Goal: Task Accomplishment & Management: Complete application form

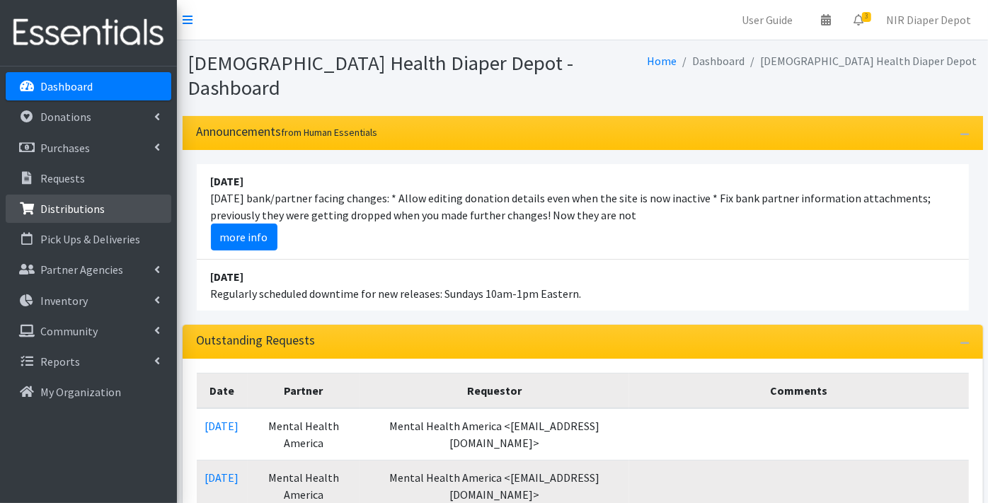
click at [74, 204] on p "Distributions" at bounding box center [72, 209] width 64 height 14
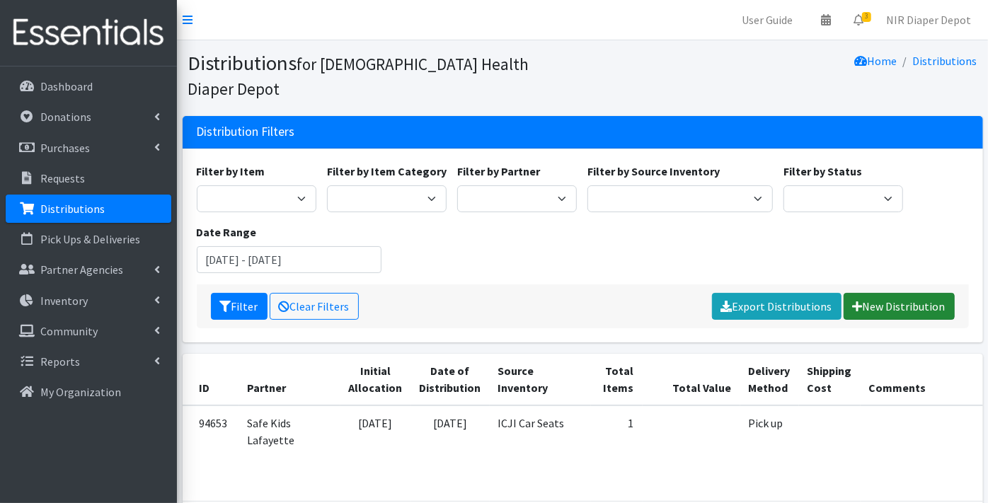
click at [885, 293] on link "New Distribution" at bounding box center [899, 306] width 111 height 27
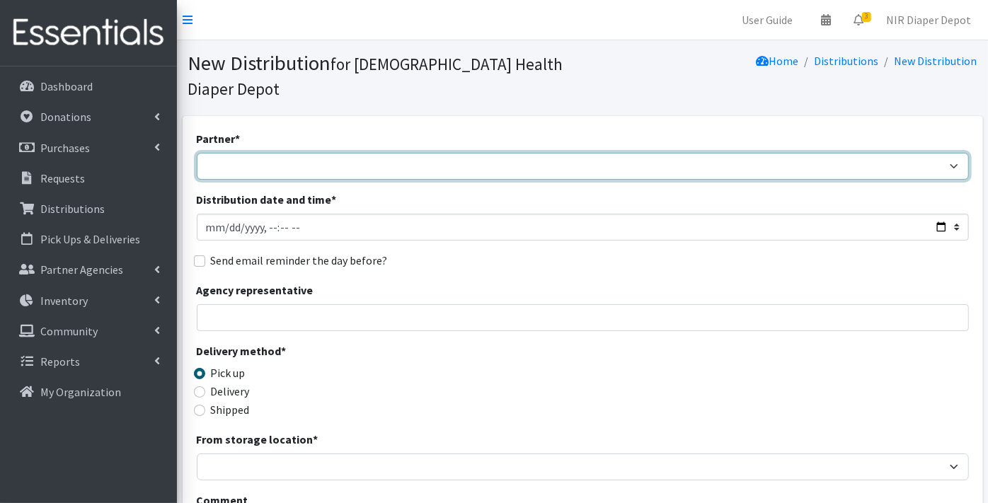
click at [231, 153] on select "ANEW Minitries Crown Point Prenatal Assistance Hammond Prenatal Assistance Prog…" at bounding box center [583, 166] width 772 height 27
select select "2547"
click at [197, 153] on select "ANEW Minitries Crown Point Prenatal Assistance Hammond Prenatal Assistance Prog…" at bounding box center [583, 166] width 772 height 27
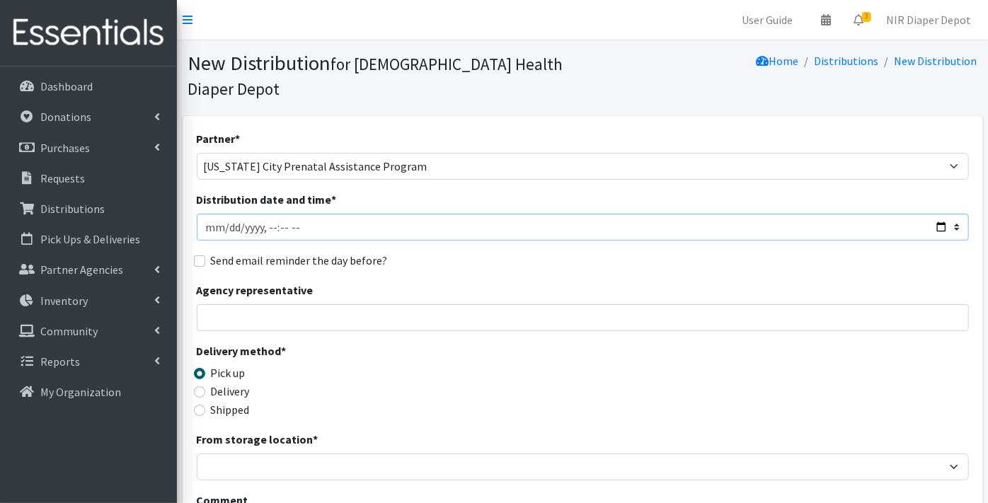
click at [213, 214] on input "Distribution date and time *" at bounding box center [583, 227] width 772 height 27
click at [224, 214] on input "Distribution date and time *" at bounding box center [583, 227] width 772 height 27
type input "2025-08-07T23:59"
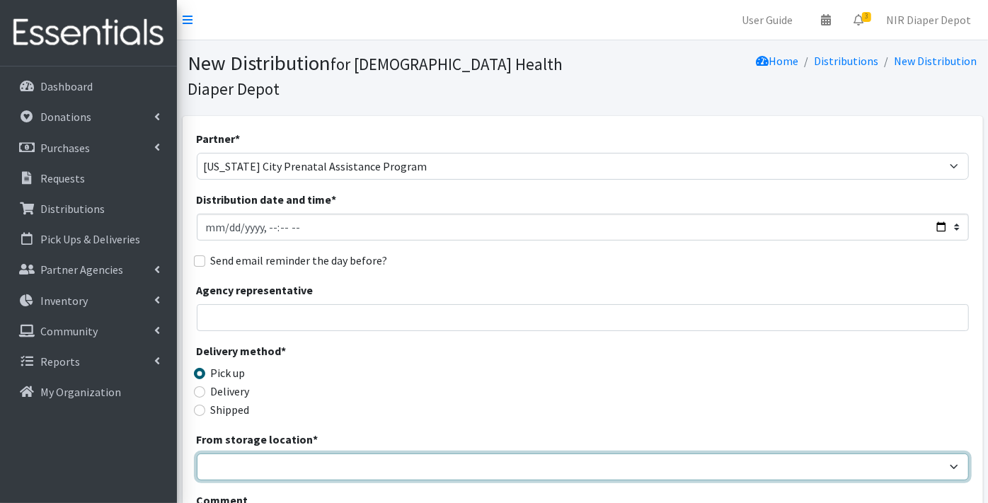
click at [232, 454] on select "Crown Point Bulk Storage Crown Point Prenatal Assistance Program Grant Car Seat…" at bounding box center [583, 467] width 772 height 27
select select "263"
click at [197, 454] on select "Crown Point Bulk Storage Crown Point Prenatal Assistance Program Grant Car Seat…" at bounding box center [583, 467] width 772 height 27
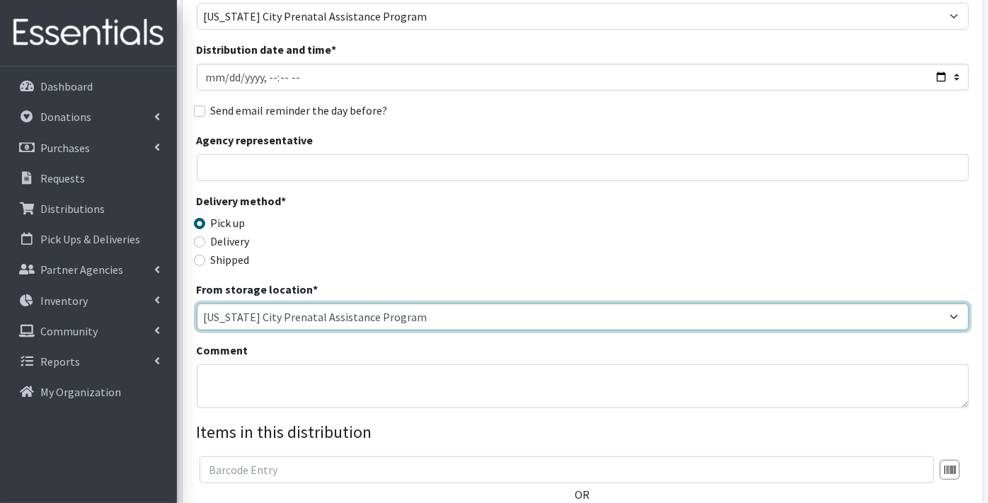
scroll to position [236, 0]
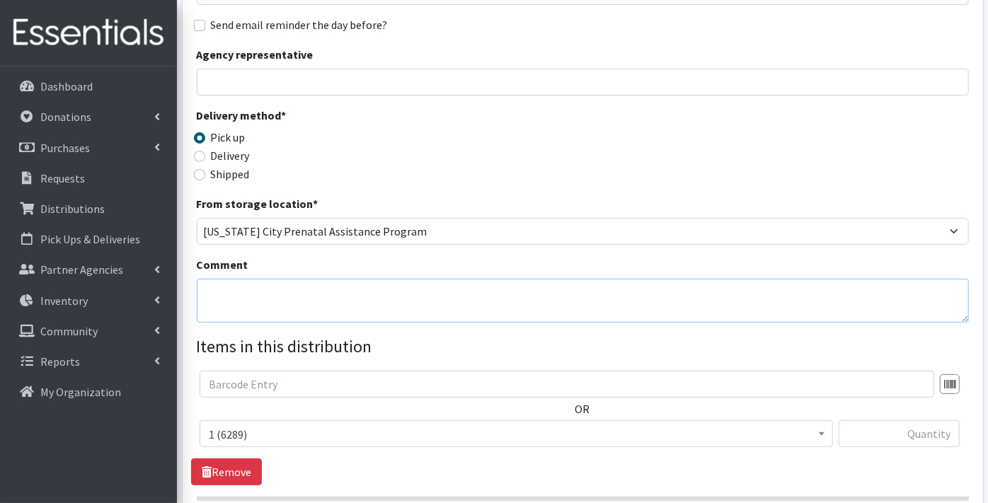
click at [226, 279] on textarea "Comment" at bounding box center [583, 301] width 772 height 44
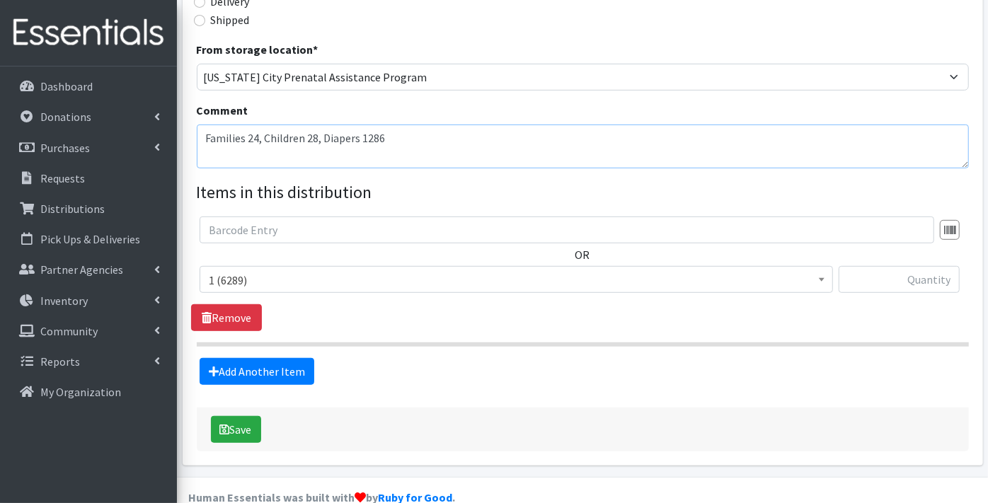
scroll to position [390, 0]
type textarea "Families 24, Children 28, Diapers 1286"
click at [924, 266] on input "text" at bounding box center [899, 279] width 121 height 27
type input "139"
click at [253, 358] on link "Add Another Item" at bounding box center [257, 371] width 115 height 27
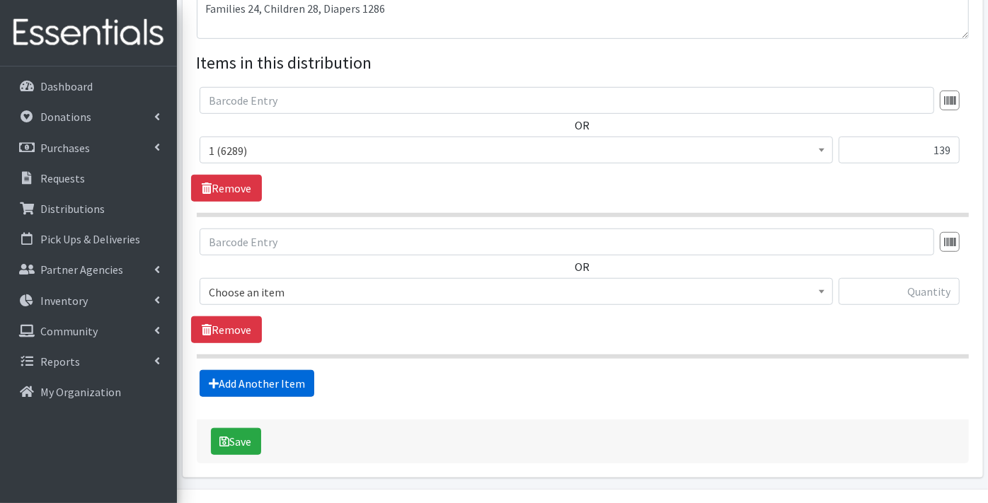
scroll to position [531, 0]
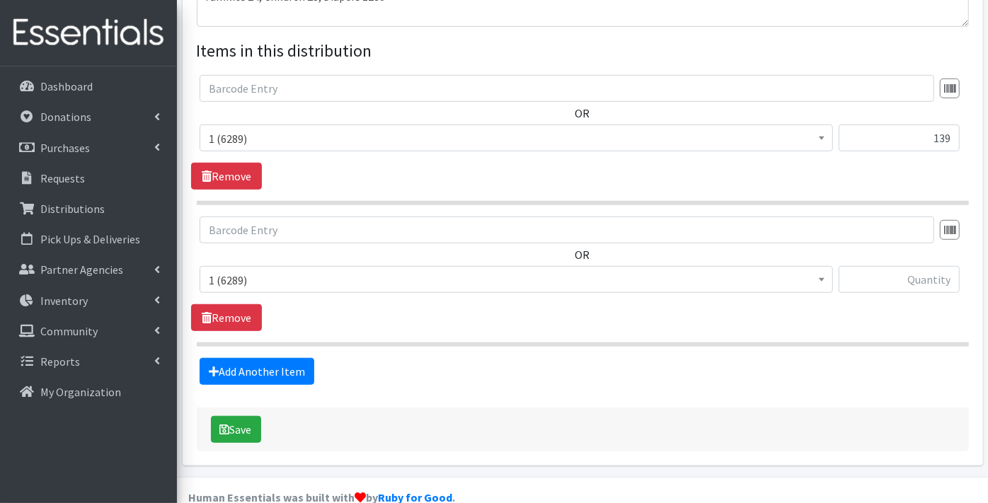
click at [239, 270] on span "1 (6289)" at bounding box center [516, 280] width 615 height 20
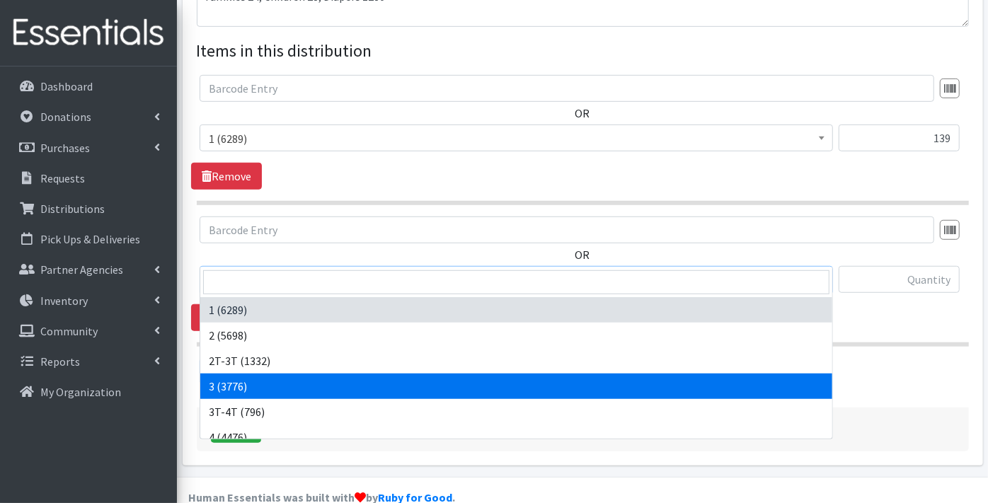
select select "9187"
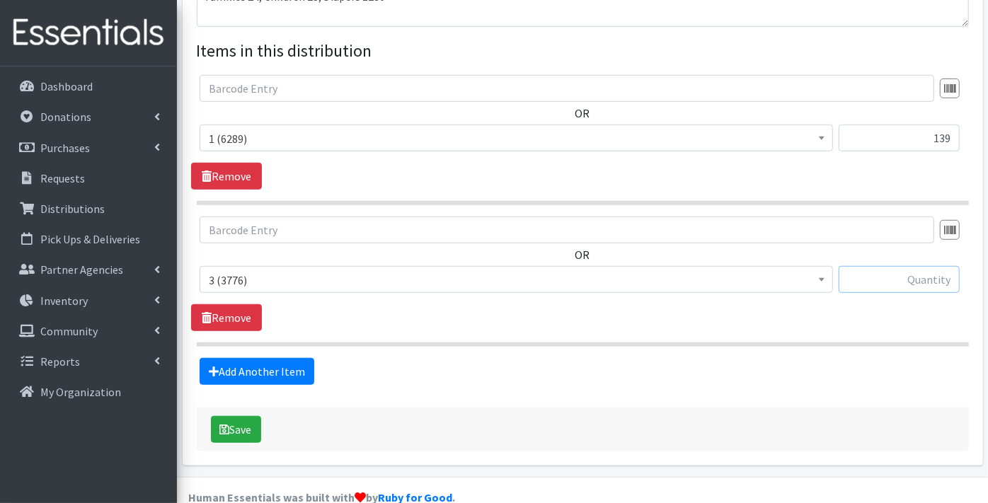
click at [893, 266] on input "text" at bounding box center [899, 279] width 121 height 27
type input "200"
click at [256, 358] on link "Add Another Item" at bounding box center [257, 371] width 115 height 27
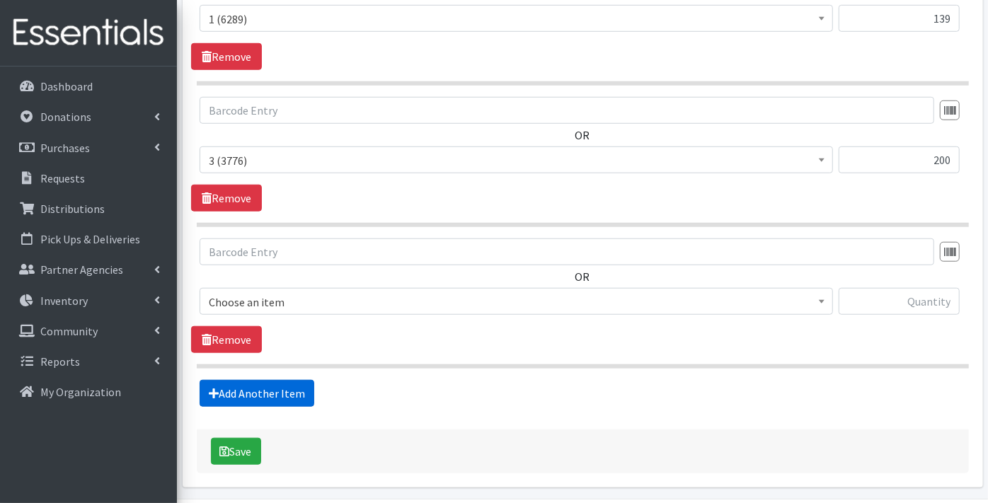
scroll to position [672, 0]
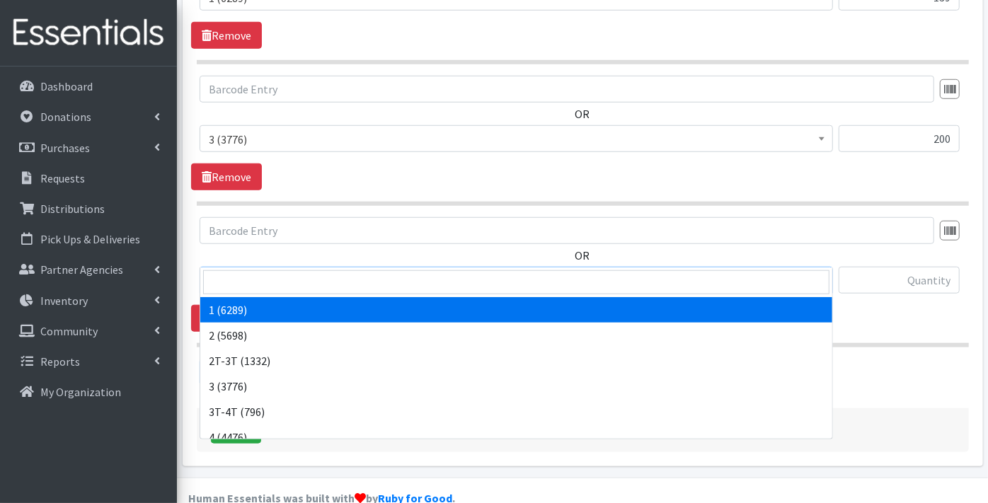
click at [227, 271] on span "1 (6289)" at bounding box center [516, 281] width 615 height 20
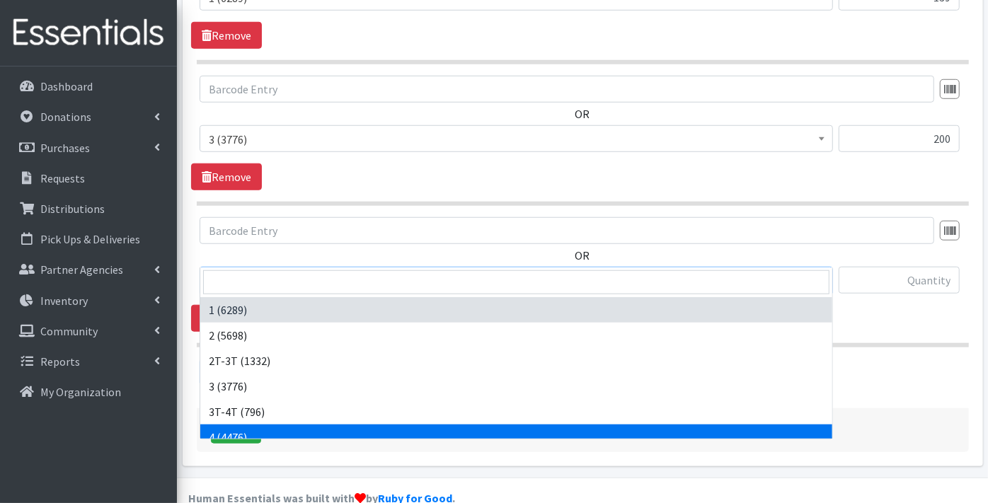
select select "9188"
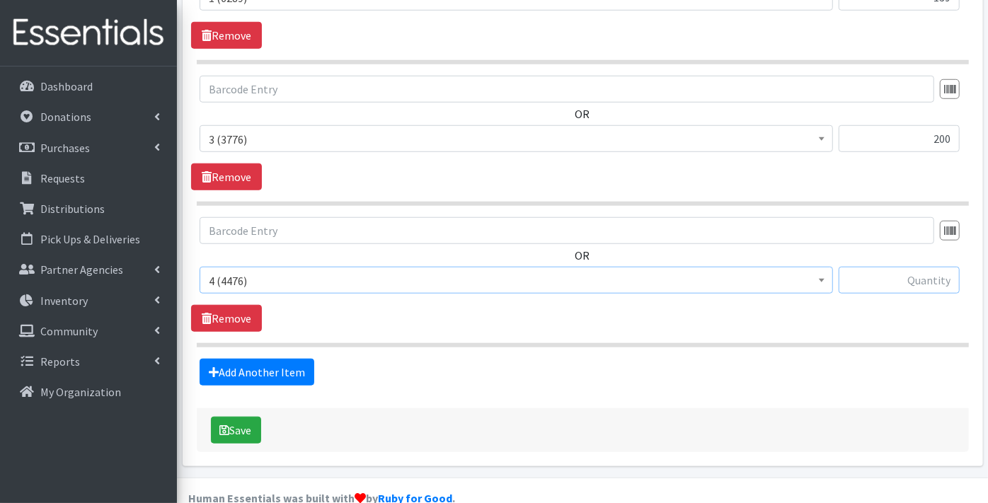
click at [921, 267] on input "text" at bounding box center [899, 280] width 121 height 27
type input "232"
click at [231, 359] on link "Add Another Item" at bounding box center [257, 372] width 115 height 27
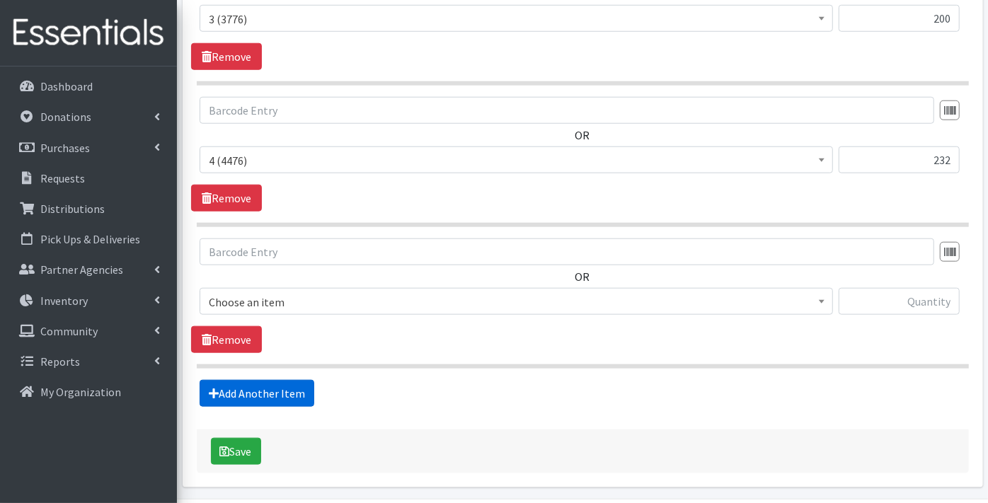
scroll to position [812, 0]
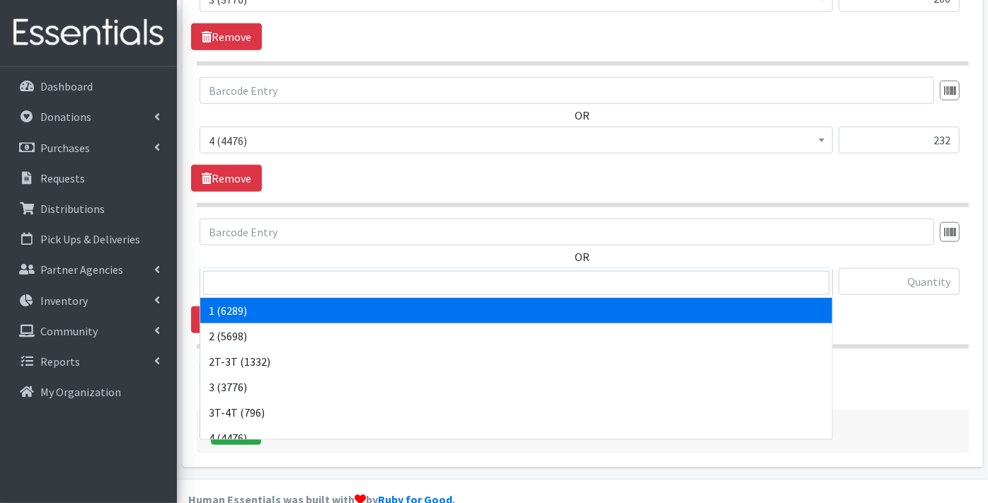
click at [222, 272] on span "1 (6289)" at bounding box center [516, 282] width 615 height 20
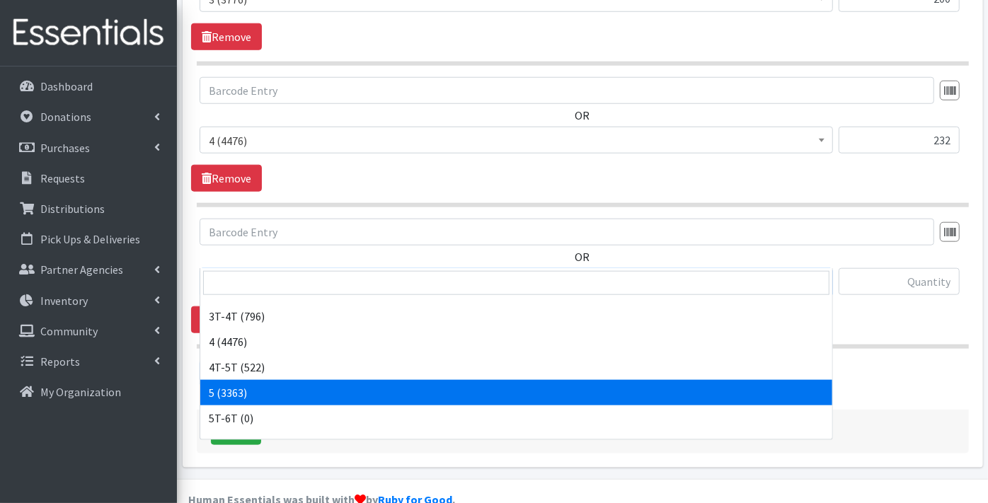
scroll to position [157, 0]
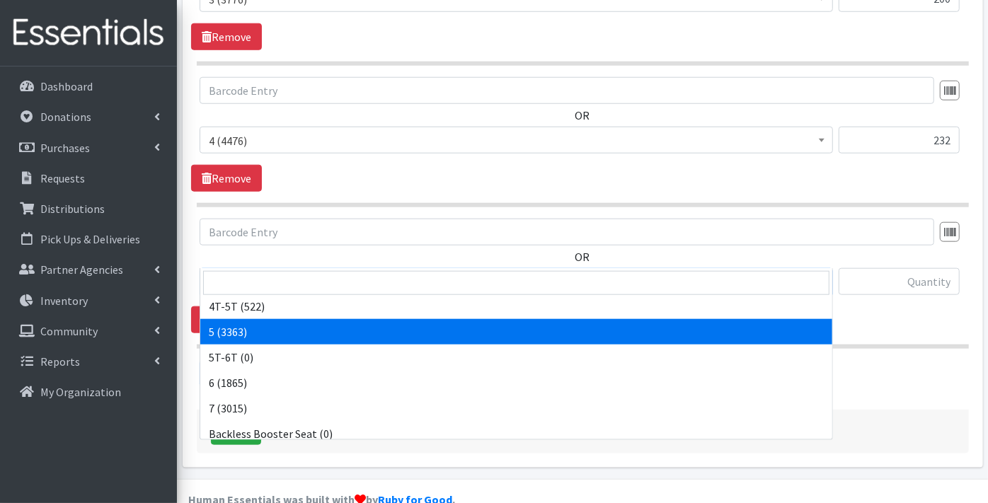
select select "9189"
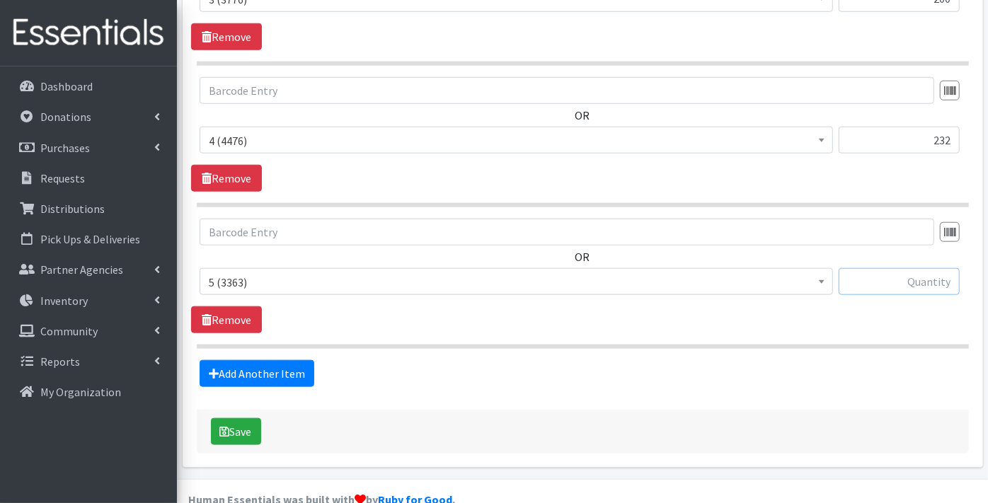
click at [903, 268] on input "text" at bounding box center [899, 281] width 121 height 27
type input "312"
click at [253, 360] on link "Add Another Item" at bounding box center [257, 373] width 115 height 27
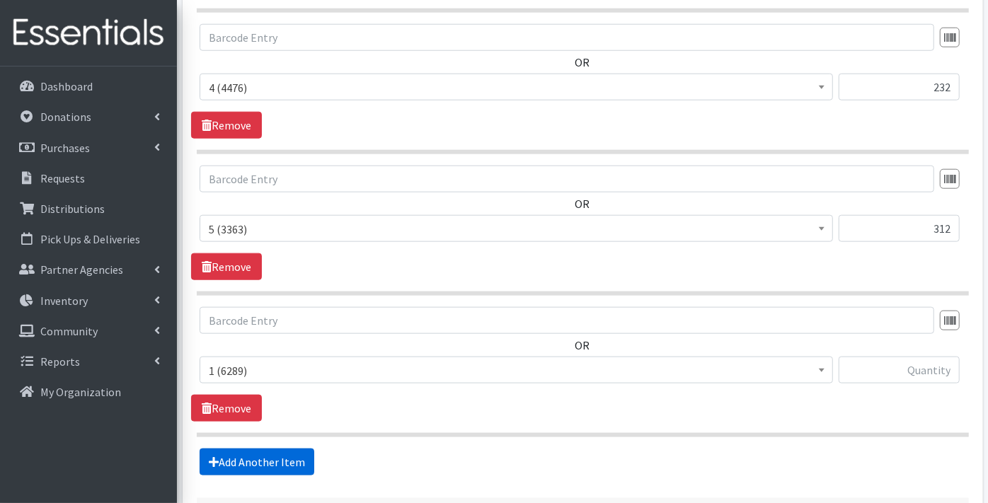
scroll to position [954, 0]
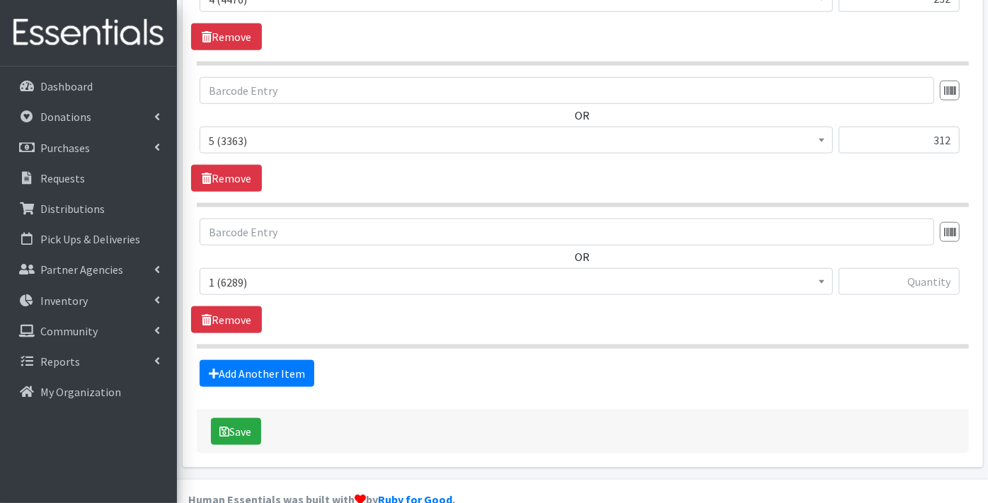
click at [230, 272] on span "1 (6289)" at bounding box center [516, 282] width 615 height 20
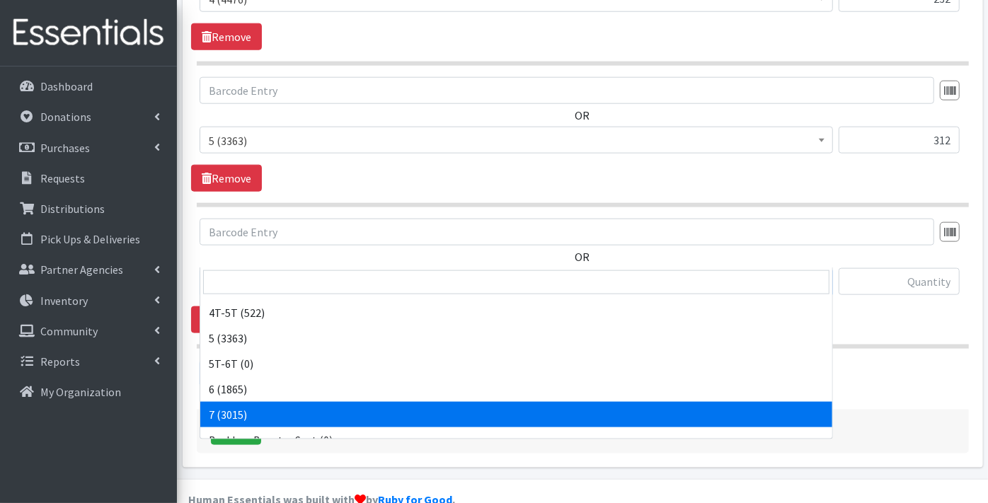
scroll to position [157, 0]
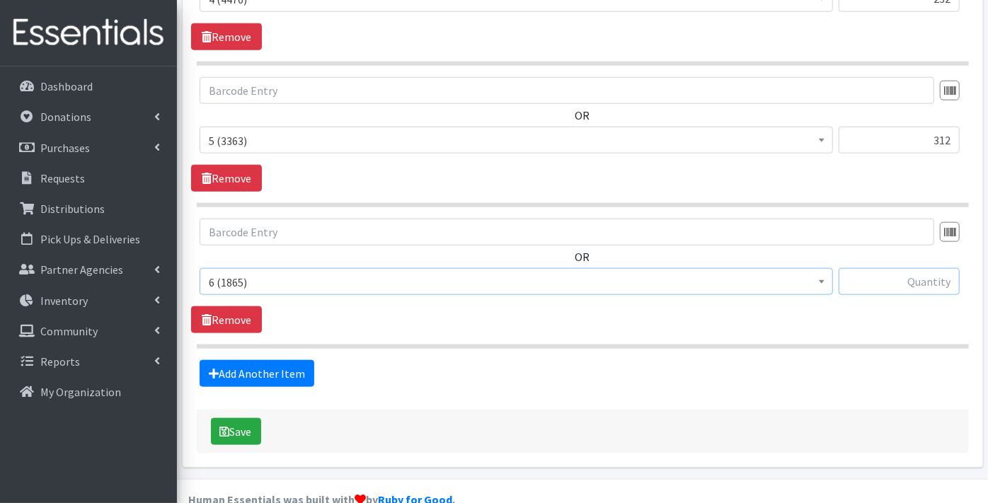
click at [902, 268] on input "text" at bounding box center [899, 281] width 121 height 27
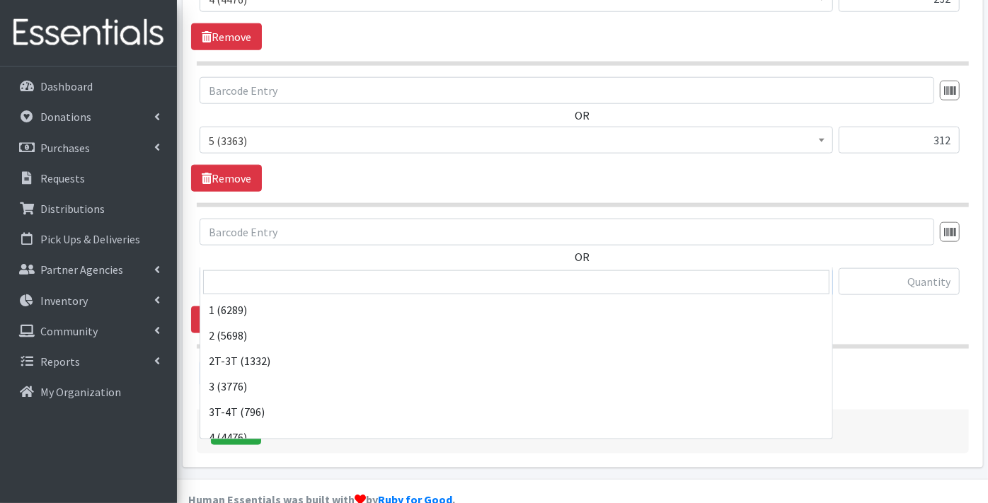
click at [251, 272] on span "6 (1865)" at bounding box center [516, 282] width 615 height 20
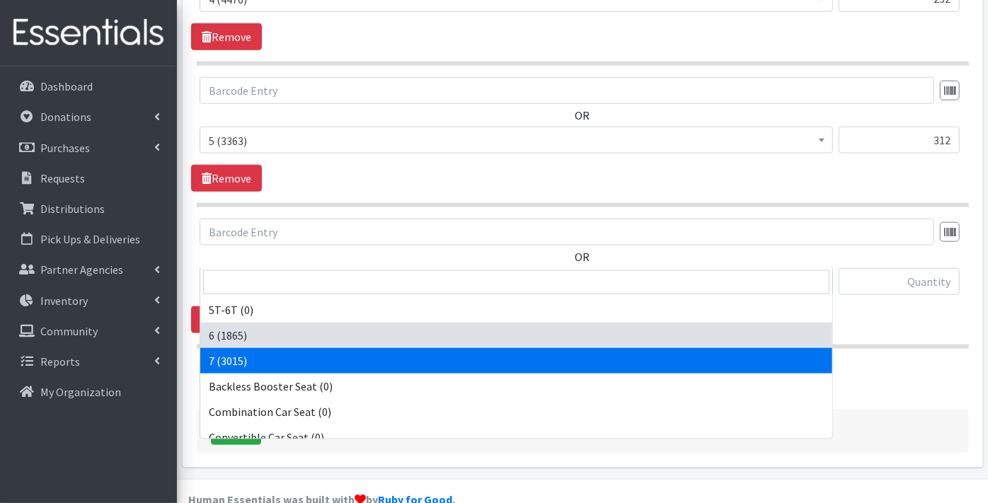
select select "11517"
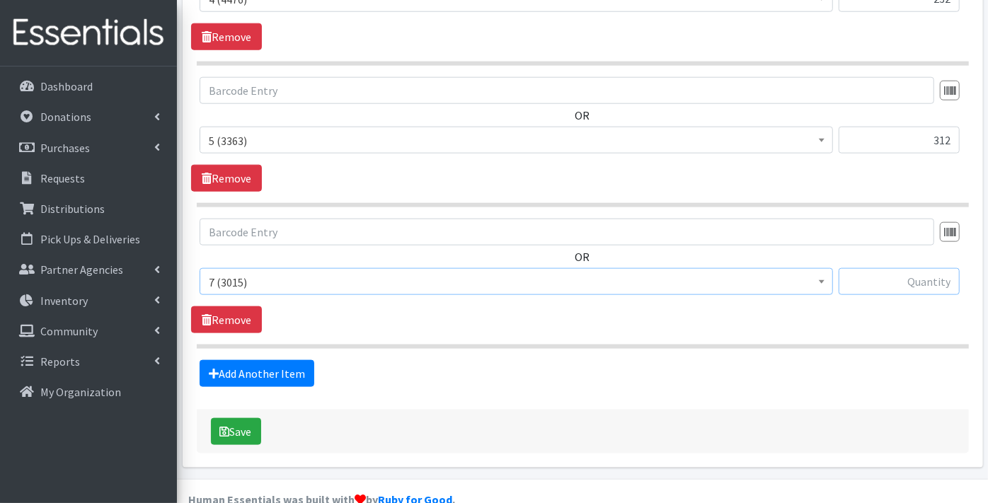
click at [897, 268] on input "text" at bounding box center [899, 281] width 121 height 27
type input "328"
click at [231, 360] on link "Add Another Item" at bounding box center [257, 373] width 115 height 27
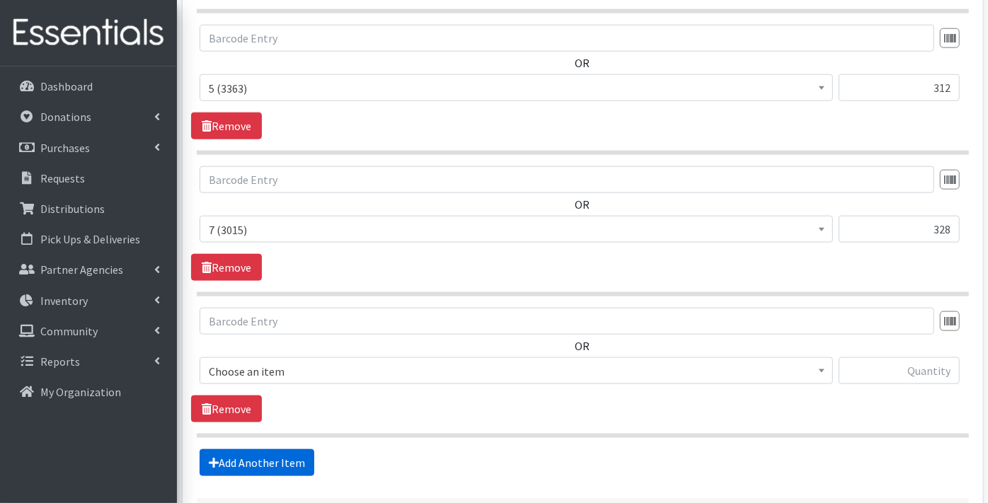
scroll to position [1095, 0]
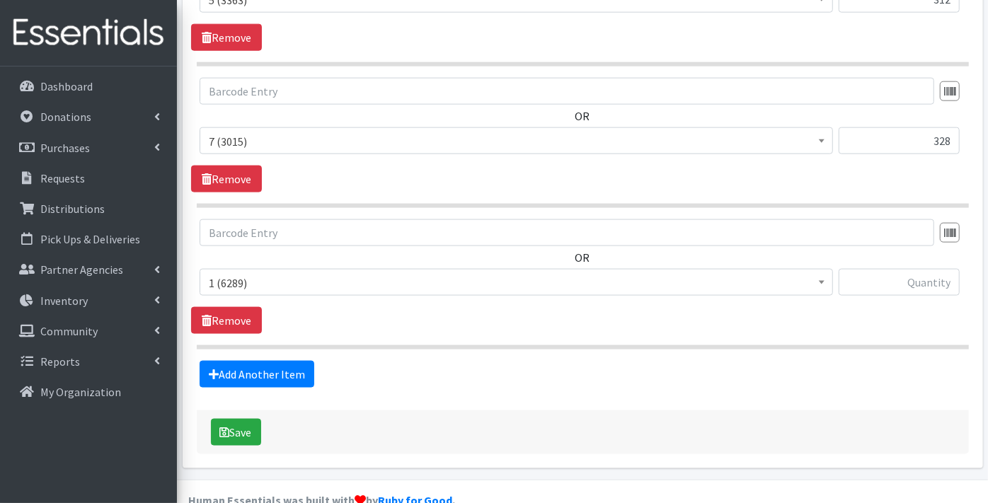
click at [242, 273] on span "1 (6289)" at bounding box center [516, 283] width 615 height 20
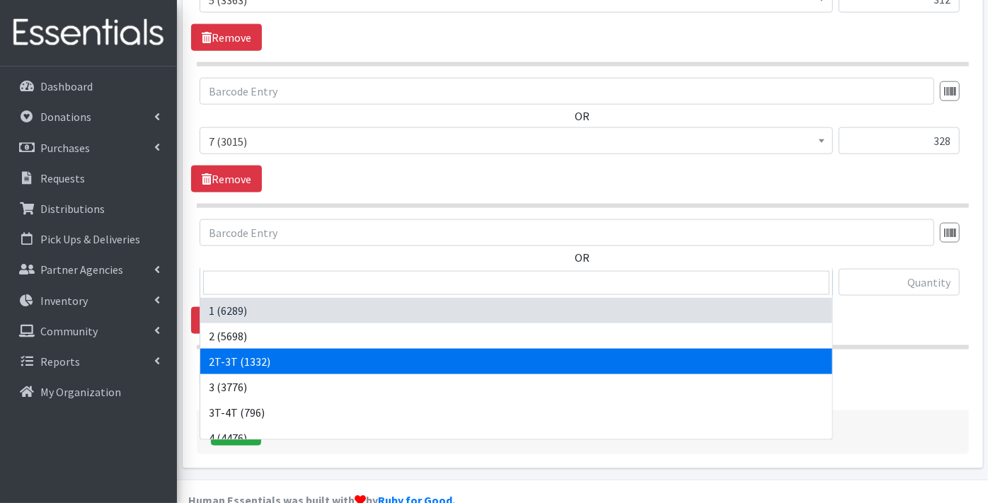
select select "11868"
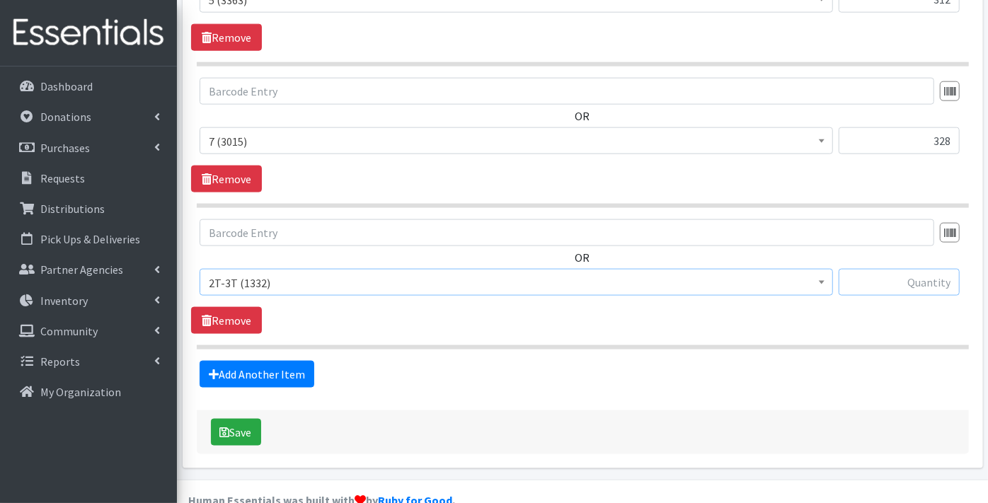
click at [929, 269] on input "text" at bounding box center [899, 282] width 121 height 27
type input "26"
click at [234, 361] on link "Add Another Item" at bounding box center [257, 374] width 115 height 27
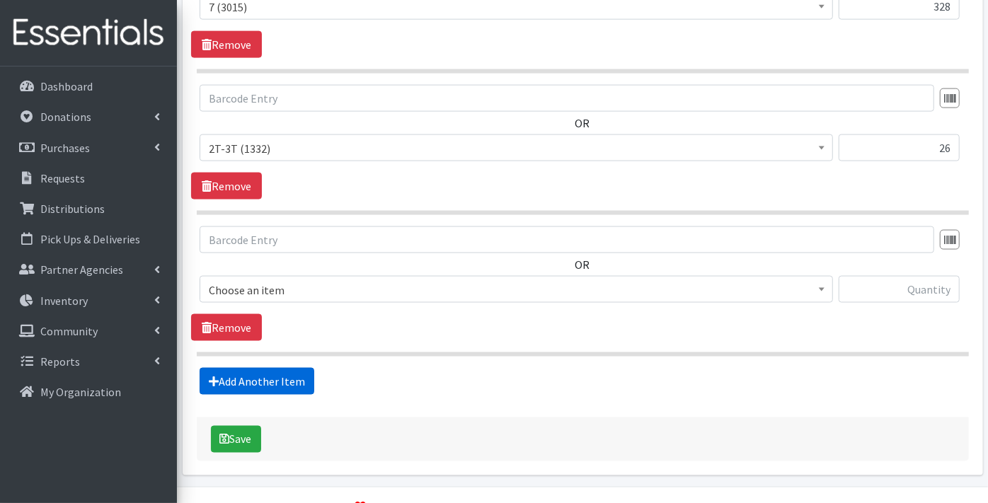
scroll to position [1236, 0]
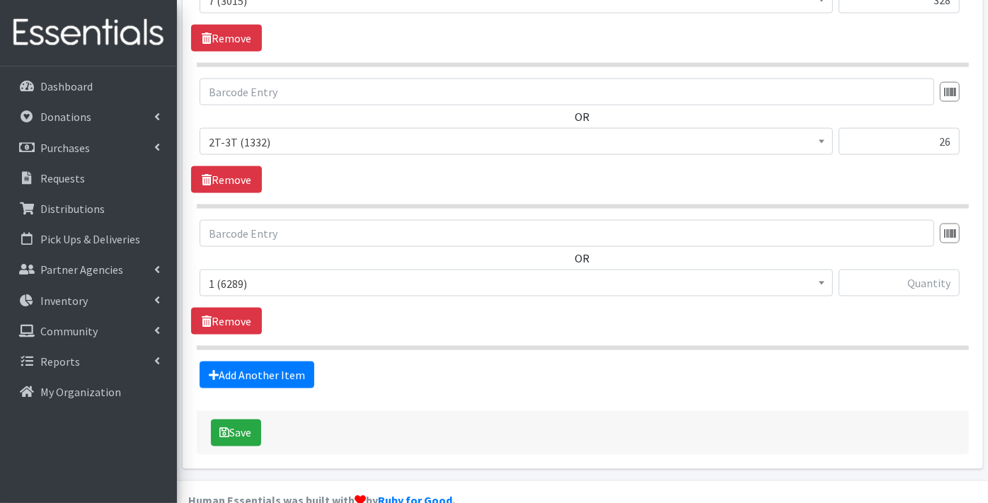
click at [230, 274] on span "1 (6289)" at bounding box center [516, 284] width 615 height 20
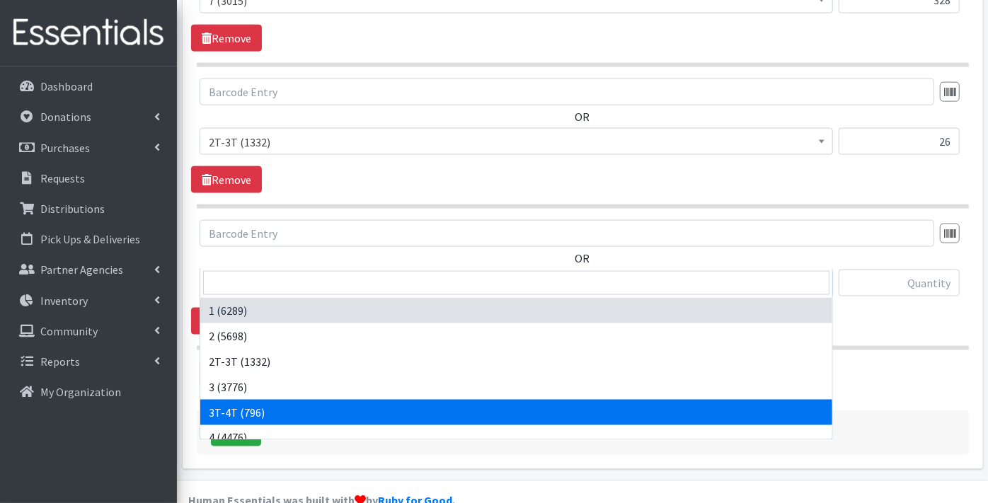
select select "11869"
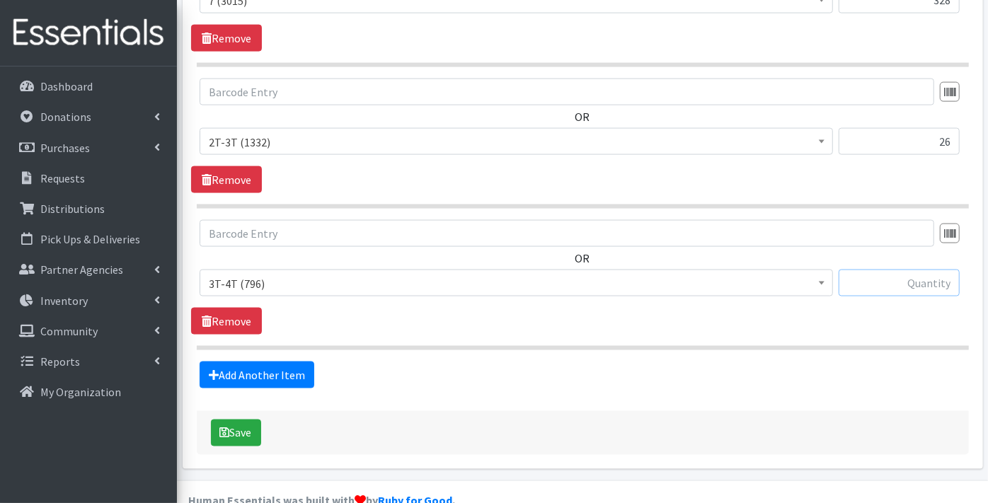
click at [922, 270] on input "text" at bounding box center [899, 283] width 121 height 27
type input "23"
click at [246, 362] on link "Add Another Item" at bounding box center [257, 375] width 115 height 27
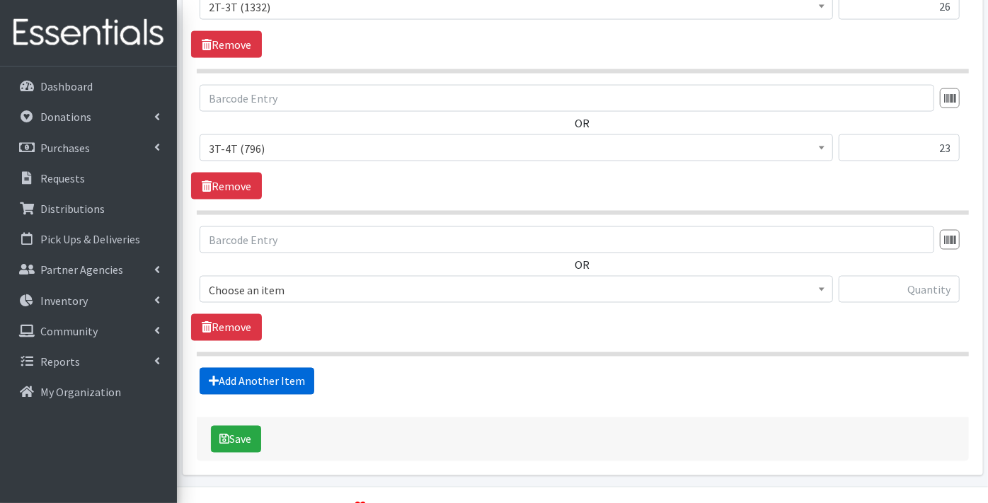
scroll to position [1376, 0]
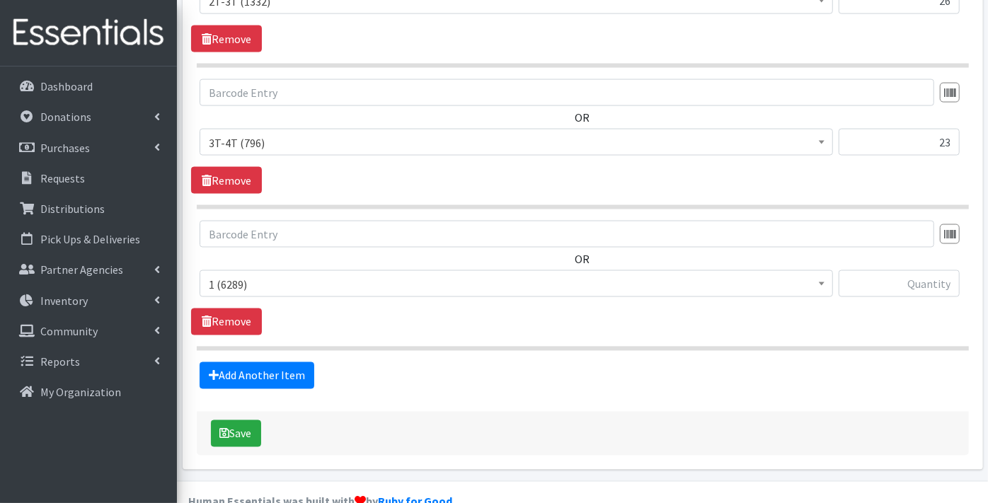
click at [228, 275] on span "1 (6289)" at bounding box center [516, 285] width 615 height 20
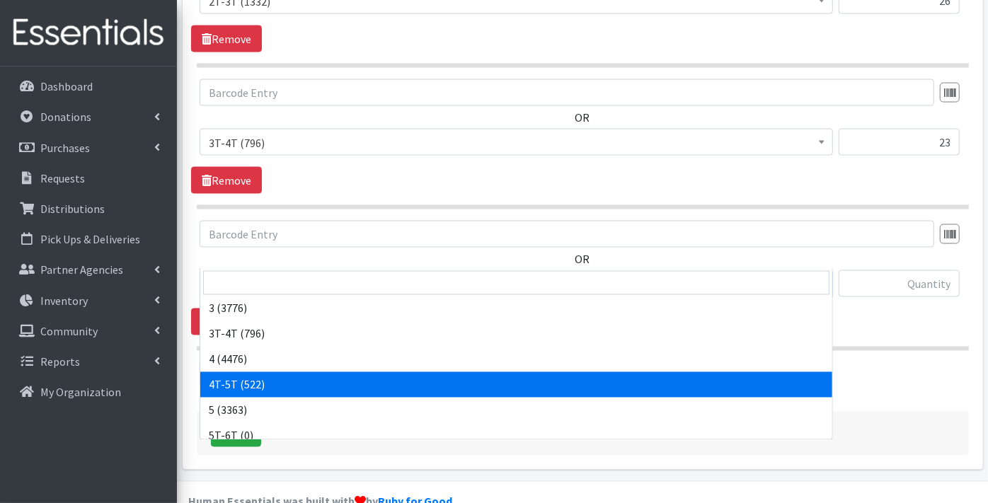
scroll to position [157, 0]
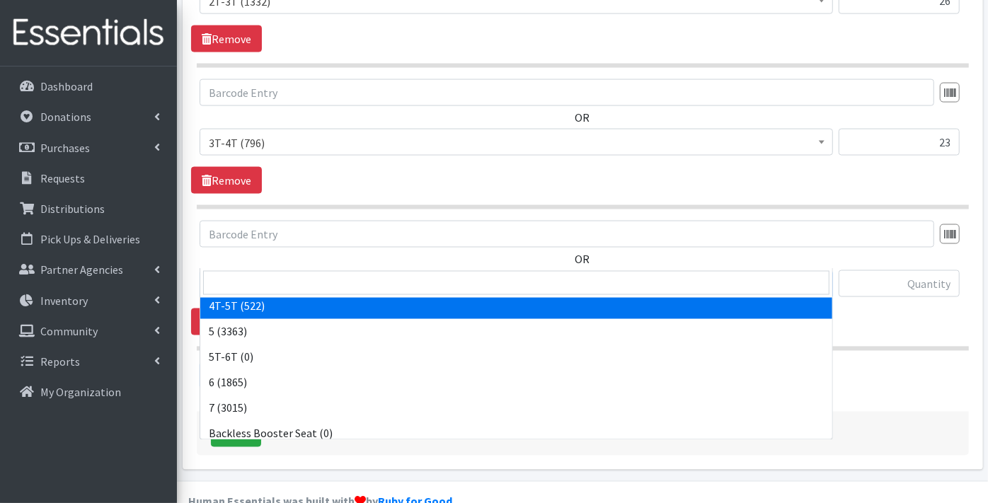
select select "11870"
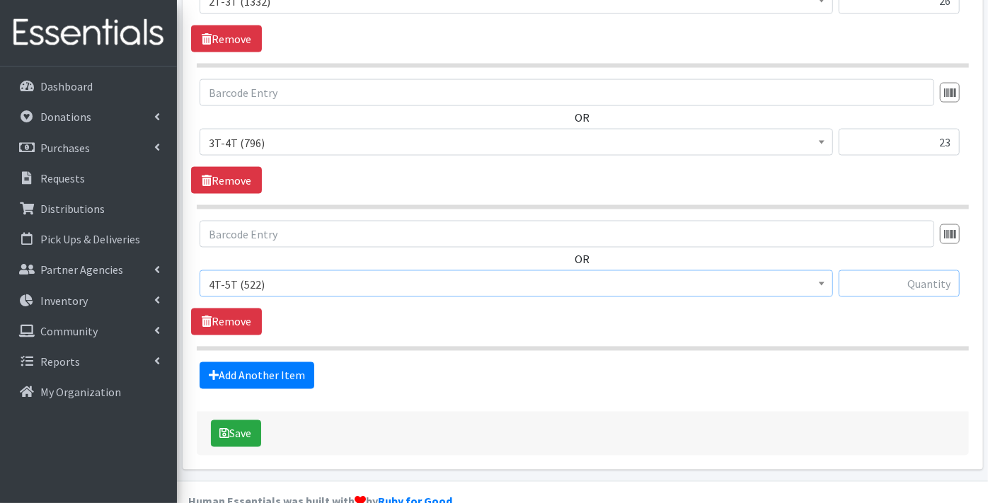
click at [897, 270] on input "text" at bounding box center [899, 283] width 121 height 27
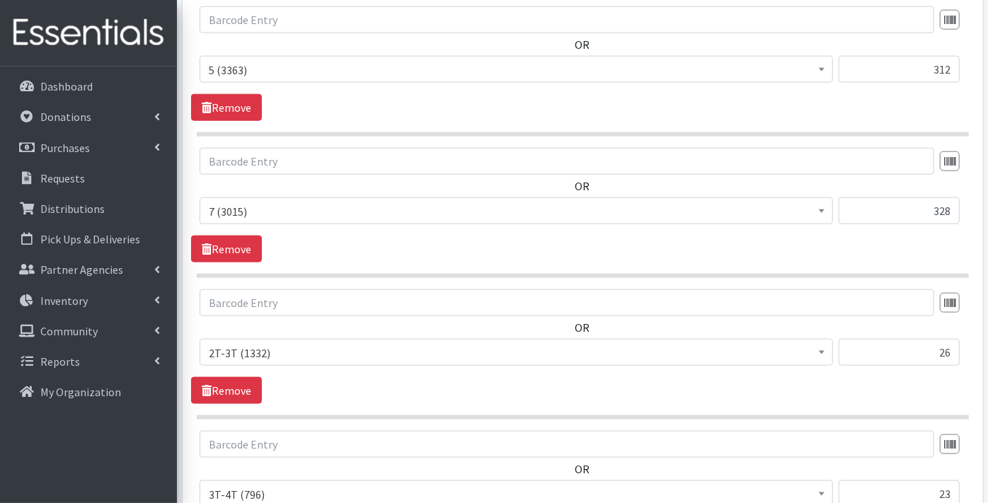
scroll to position [1376, 0]
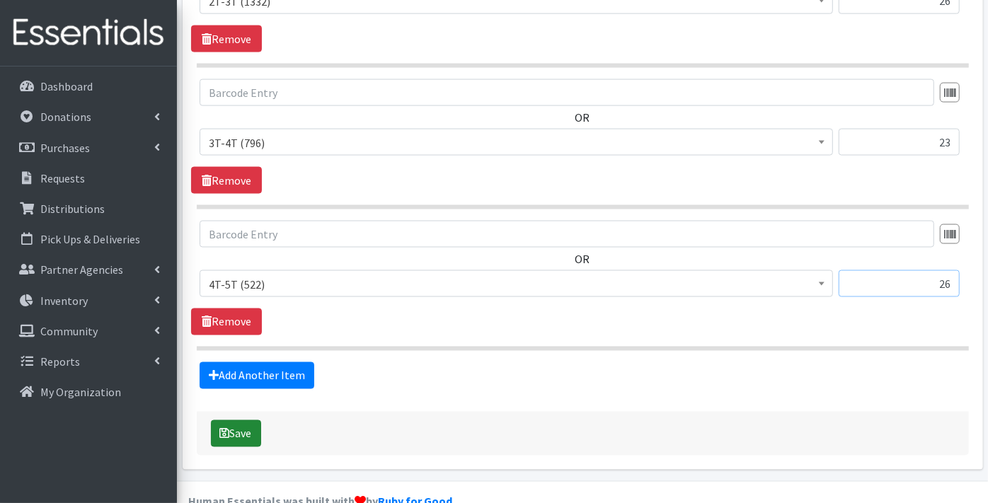
type input "26"
click at [244, 420] on button "Save" at bounding box center [236, 433] width 50 height 27
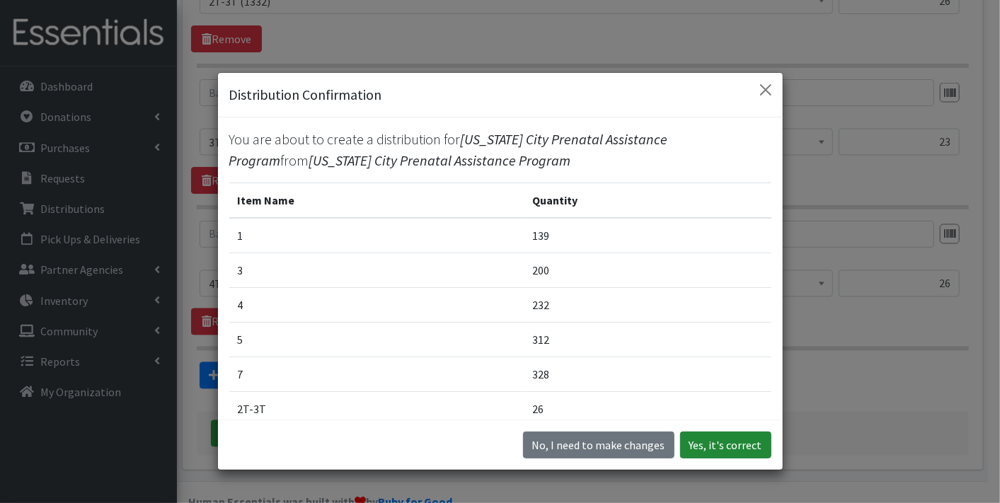
click at [720, 439] on button "Yes, it's correct" at bounding box center [725, 445] width 91 height 27
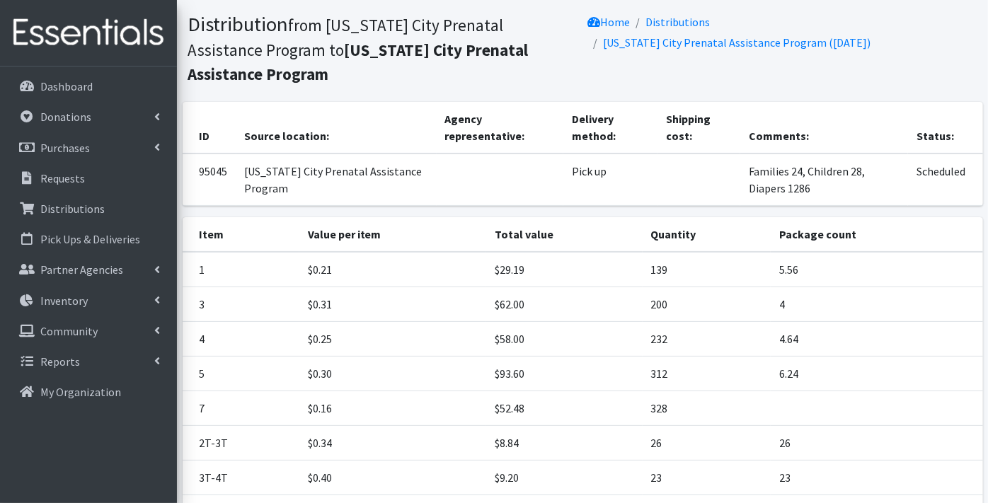
scroll to position [226, 0]
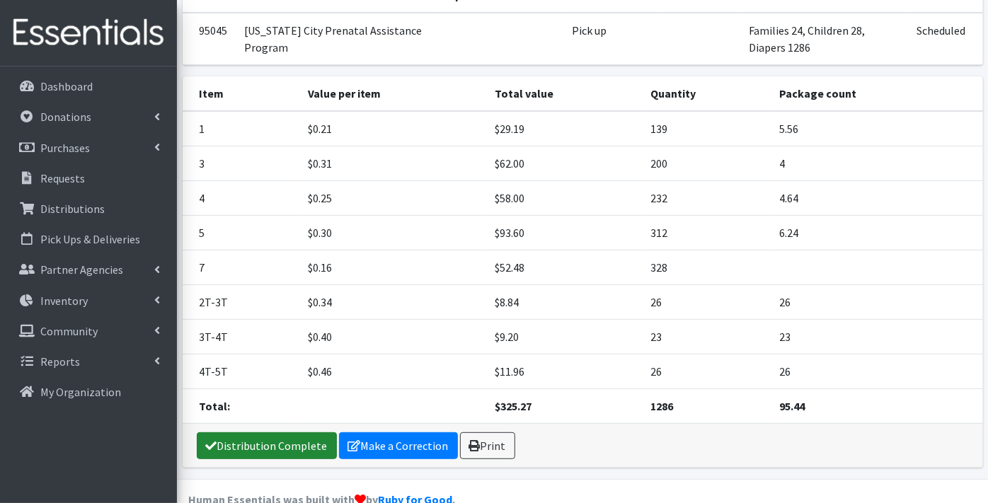
click at [258, 432] on link "Distribution Complete" at bounding box center [267, 445] width 140 height 27
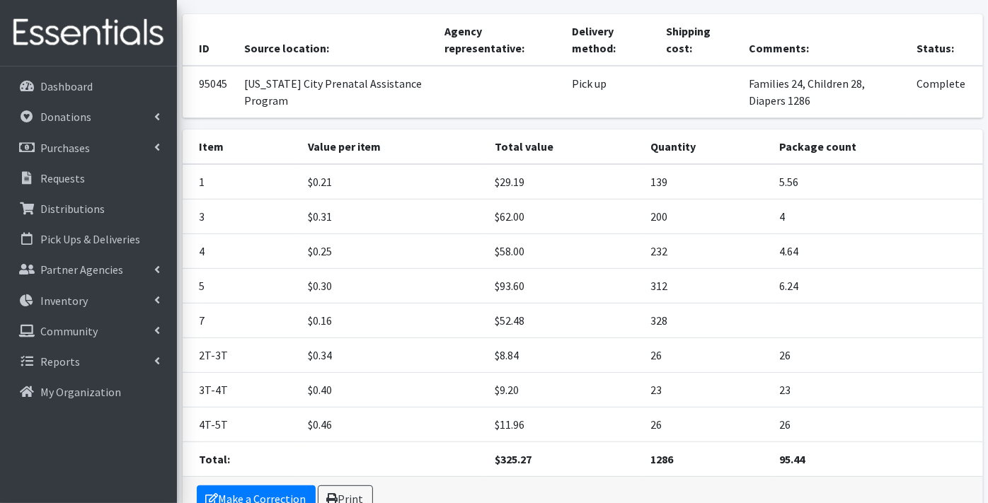
scroll to position [0, 0]
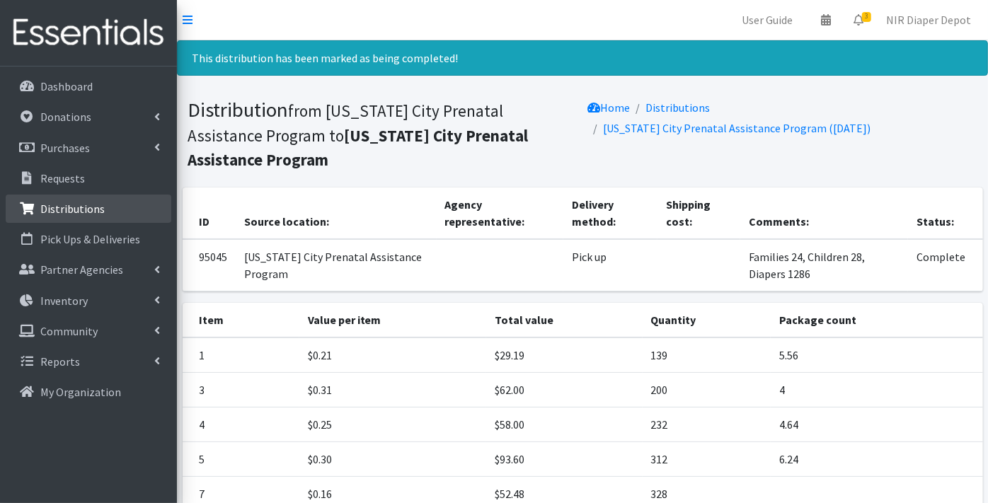
click at [69, 200] on link "Distributions" at bounding box center [89, 209] width 166 height 28
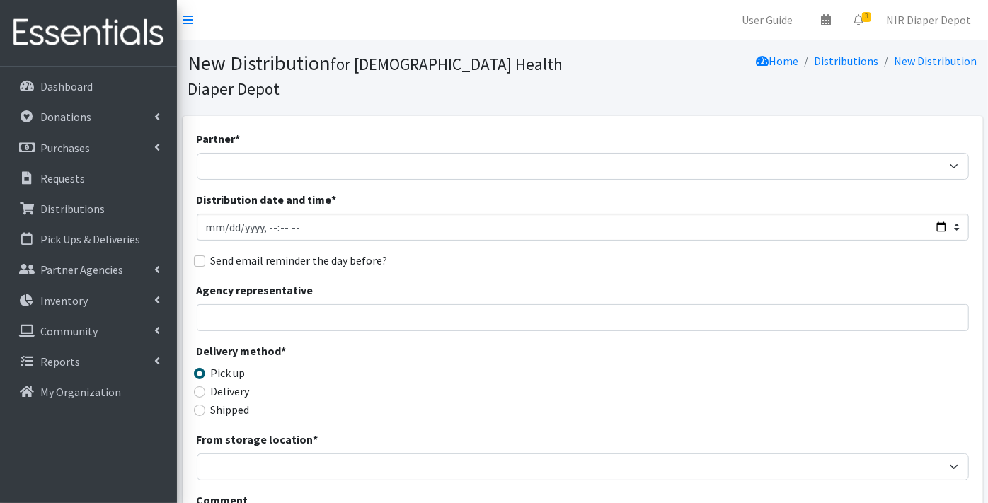
select select "2547"
click at [197, 153] on select "ANEW Minitries Crown Point Prenatal Assistance Hammond Prenatal Assistance Prog…" at bounding box center [583, 166] width 772 height 27
click at [224, 214] on input "Distribution date and time *" at bounding box center [583, 227] width 772 height 27
type input "2025-08-05T23:59"
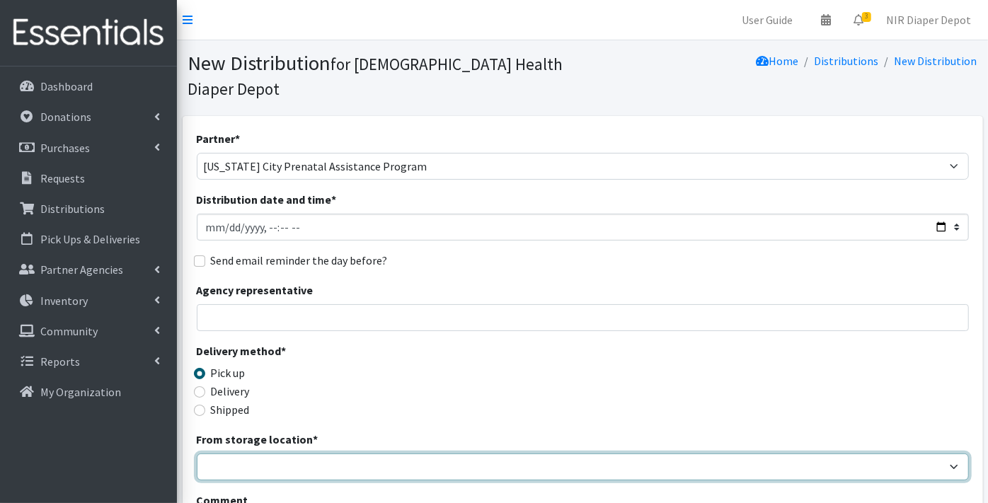
click at [234, 454] on select "Crown Point Bulk Storage Crown Point Prenatal Assistance Program Grant Car Seat…" at bounding box center [583, 467] width 772 height 27
select select "263"
click at [197, 454] on select "Crown Point Bulk Storage Crown Point Prenatal Assistance Program Grant Car Seat…" at bounding box center [583, 467] width 772 height 27
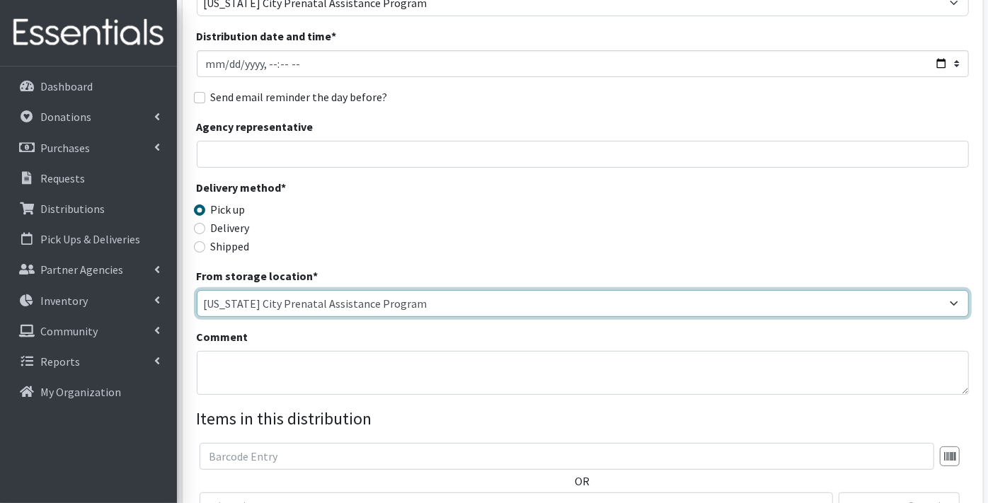
scroll to position [236, 0]
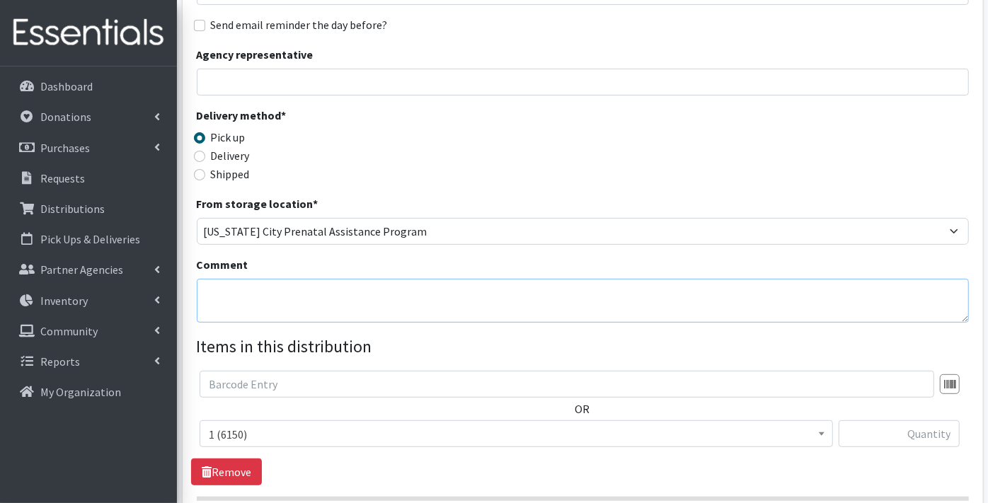
click at [238, 284] on textarea "Comment" at bounding box center [583, 301] width 772 height 44
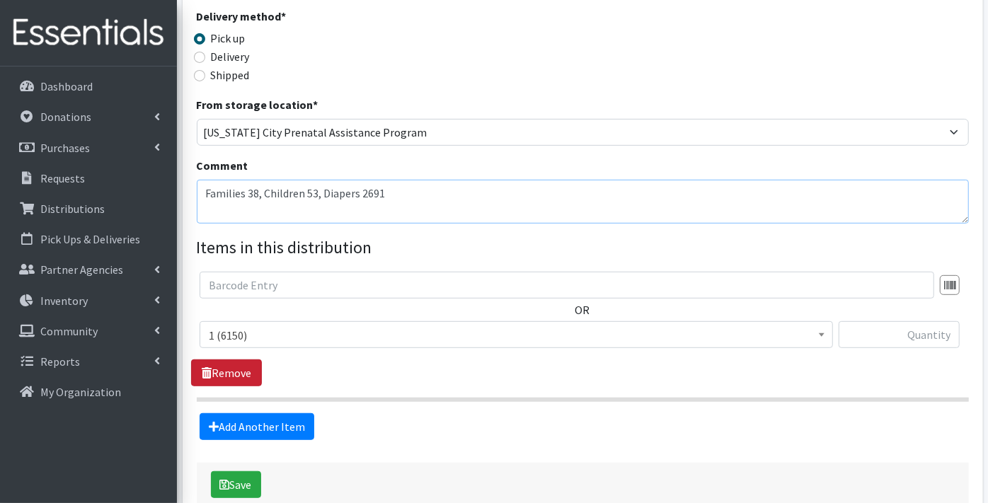
scroll to position [390, 0]
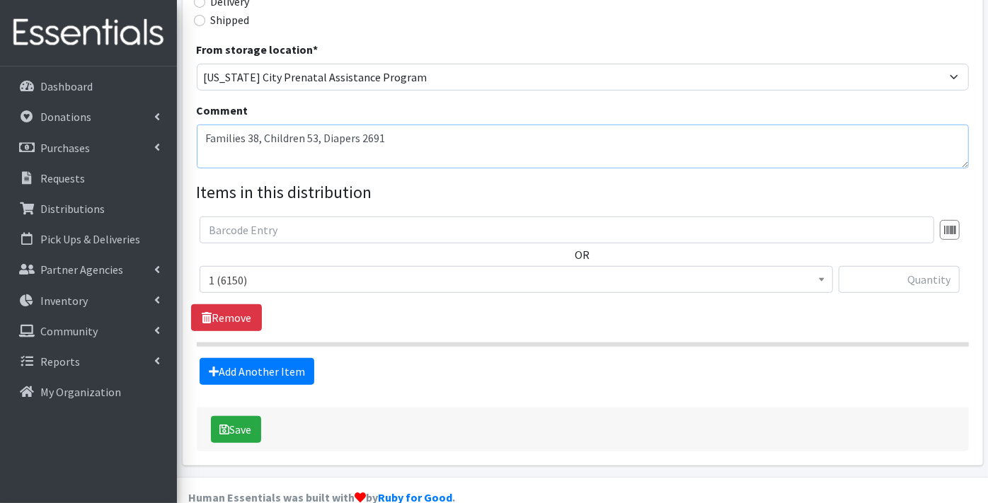
type textarea "Families 38, Children 53, Diapers 2691"
click at [236, 270] on span "1 (6150)" at bounding box center [516, 280] width 615 height 20
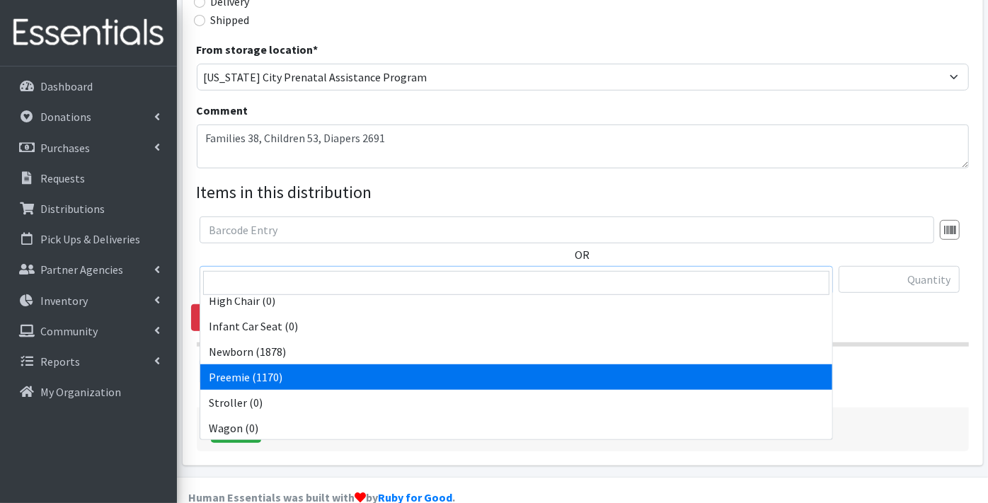
scroll to position [444, 0]
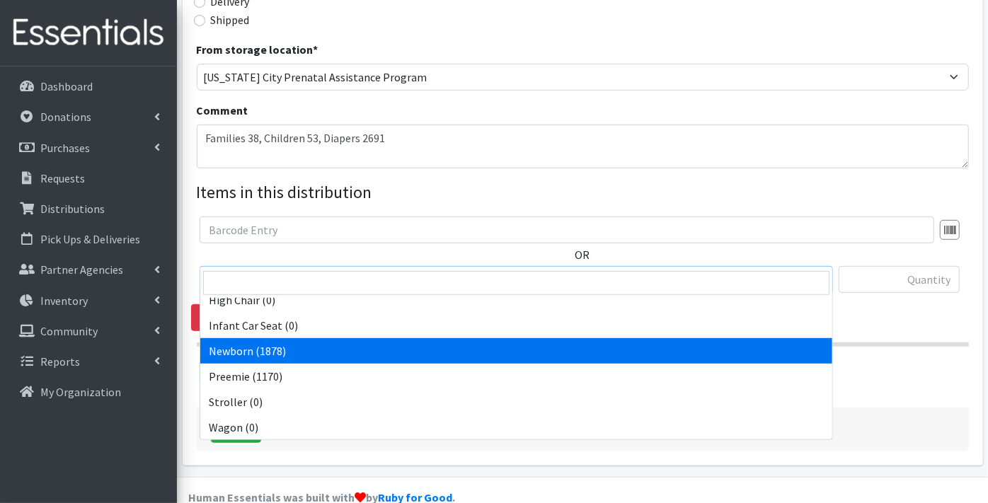
select select "9184"
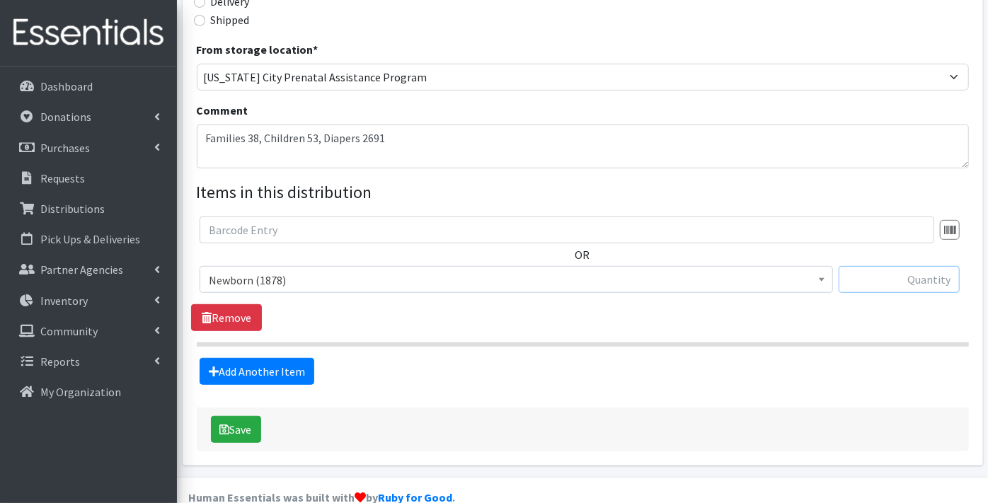
click at [879, 266] on input "text" at bounding box center [899, 279] width 121 height 27
type input "76"
click at [241, 358] on link "Add Another Item" at bounding box center [257, 371] width 115 height 27
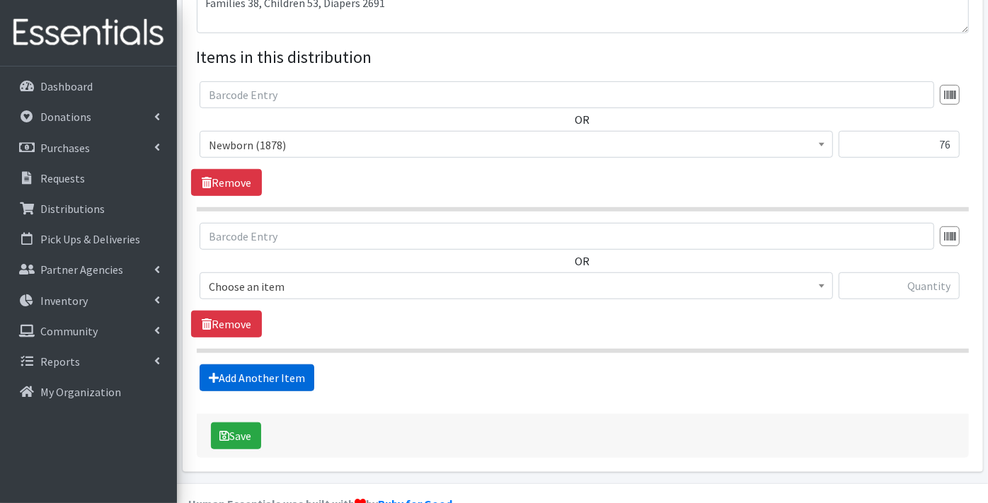
scroll to position [531, 0]
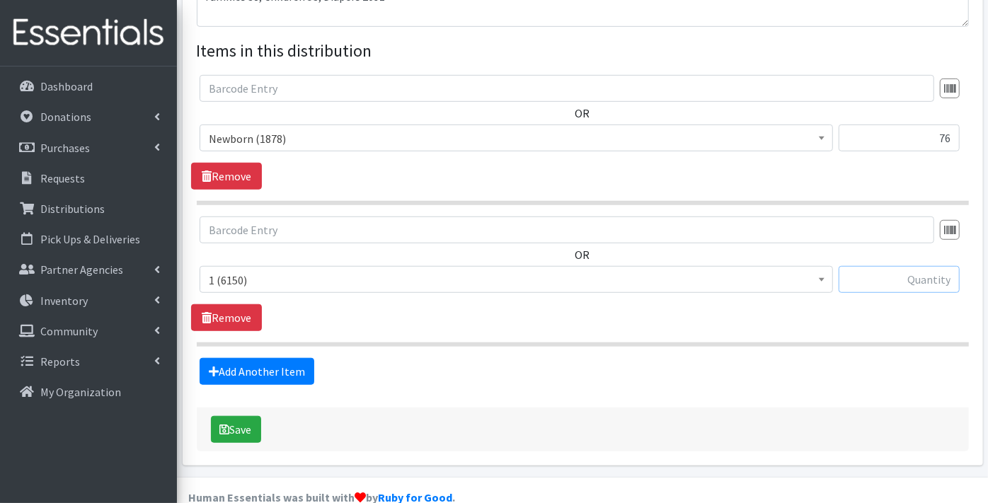
click at [881, 266] on input "text" at bounding box center [899, 279] width 121 height 27
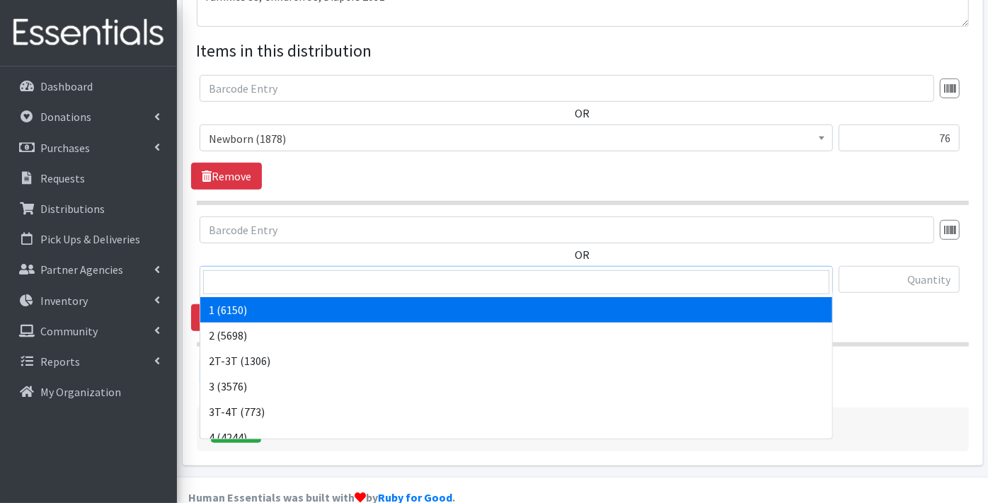
click at [291, 266] on span "1 (6150)" at bounding box center [516, 279] width 633 height 27
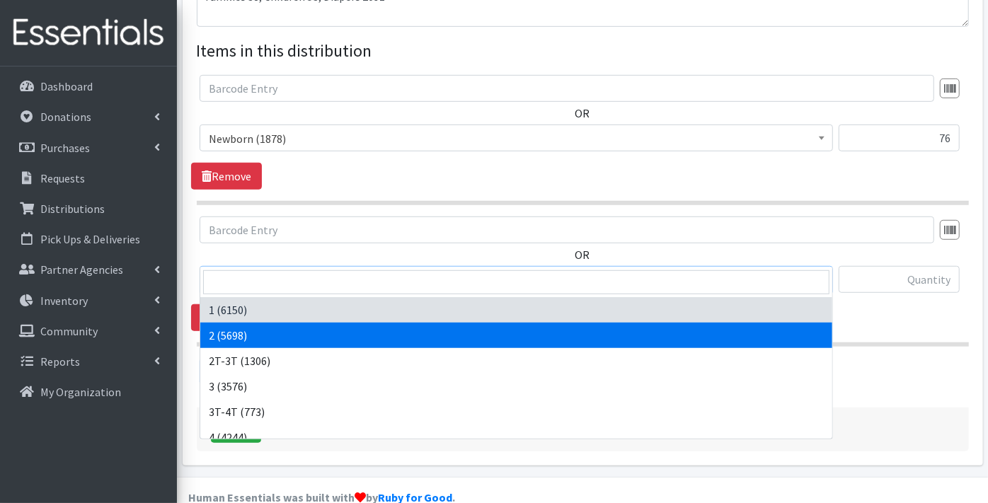
select select "9186"
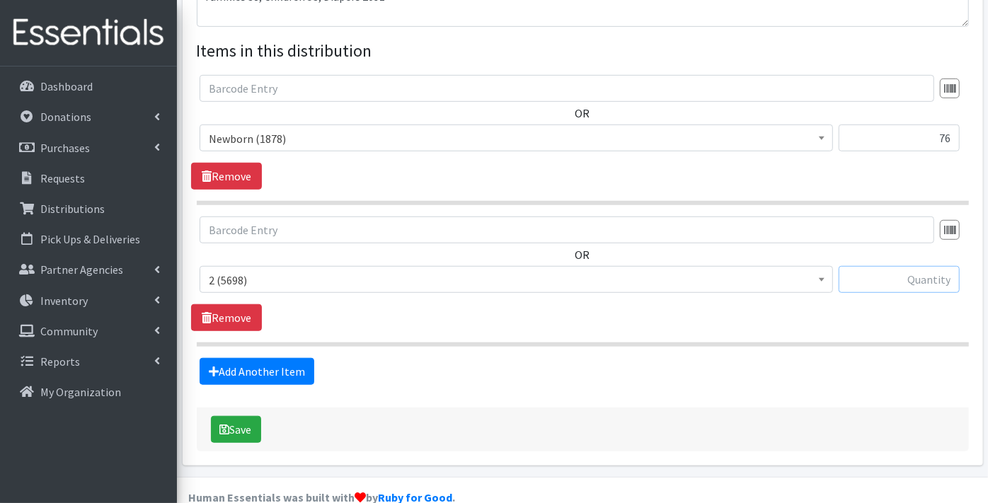
click at [921, 266] on input "text" at bounding box center [899, 279] width 121 height 27
type input "201"
click at [257, 358] on link "Add Another Item" at bounding box center [257, 371] width 115 height 27
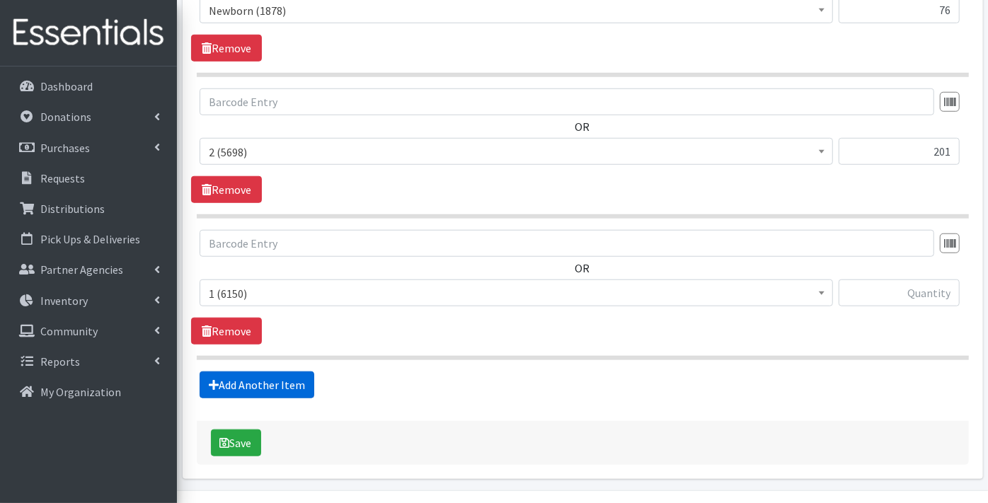
scroll to position [672, 0]
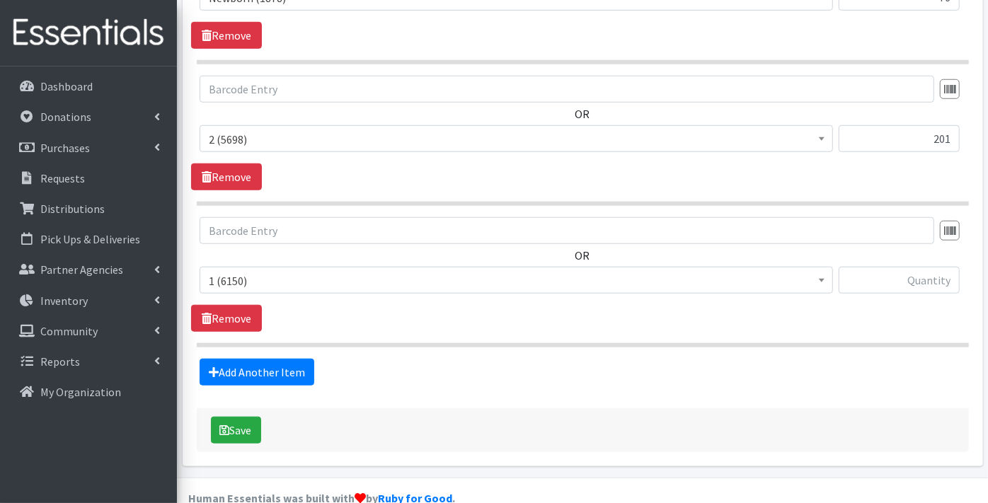
click at [247, 271] on span "1 (6150)" at bounding box center [516, 281] width 615 height 20
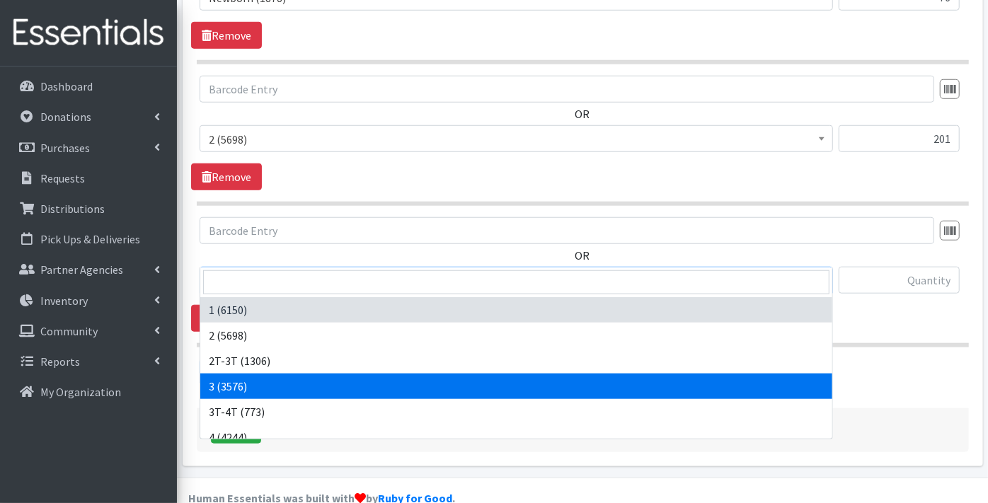
select select "9187"
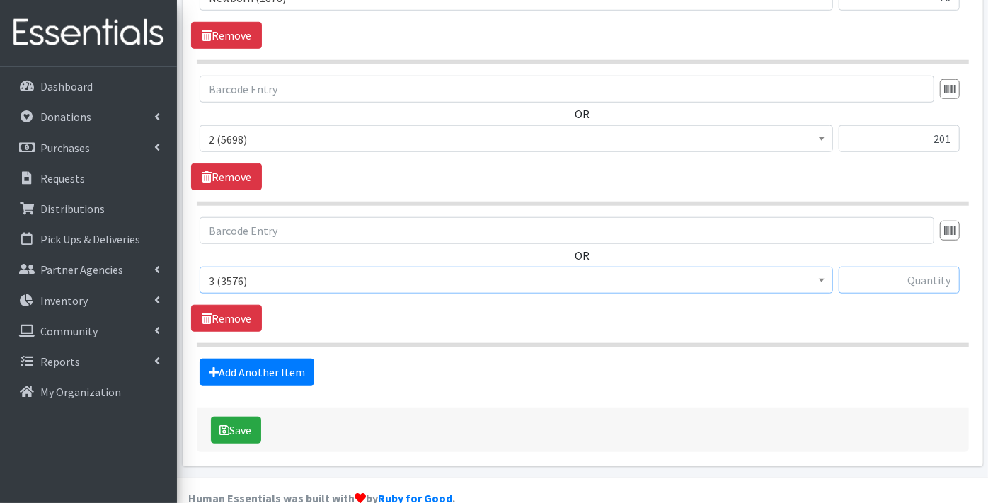
click at [916, 267] on input "text" at bounding box center [899, 280] width 121 height 27
type input "357"
click at [287, 359] on link "Add Another Item" at bounding box center [257, 372] width 115 height 27
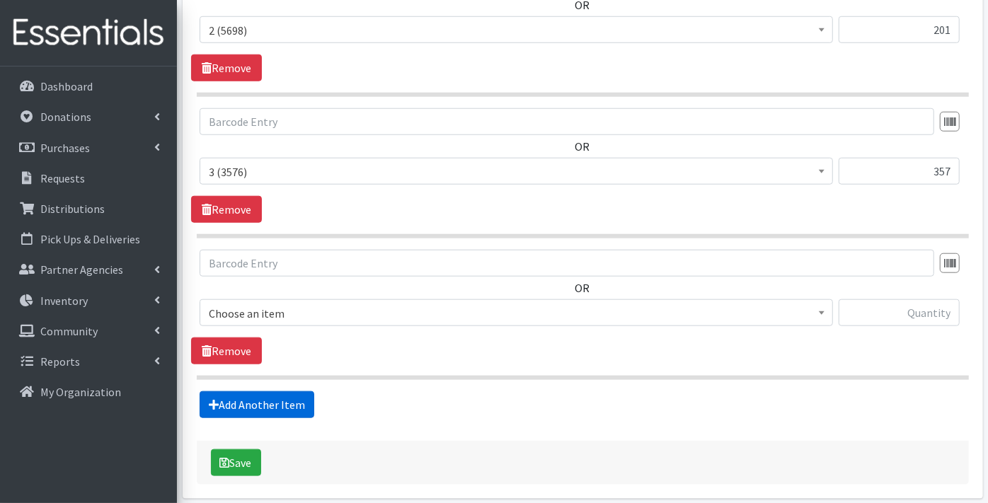
scroll to position [812, 0]
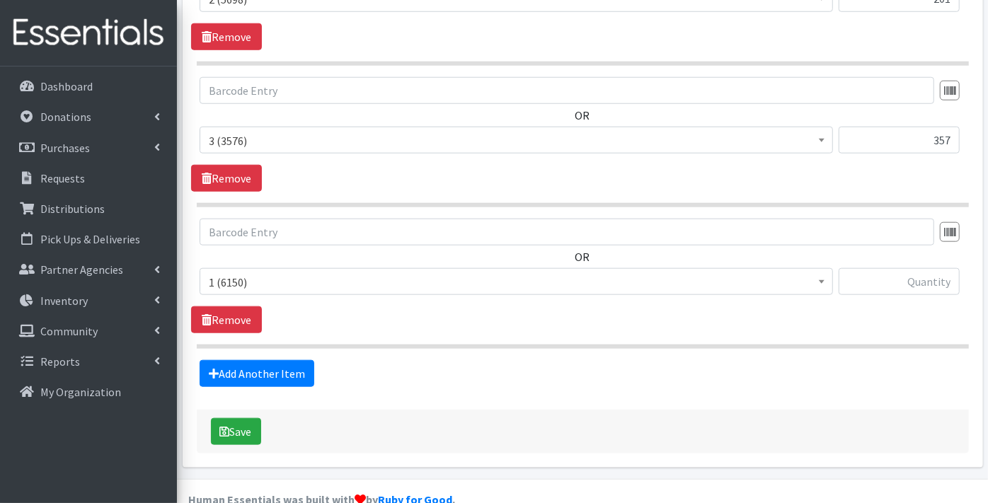
click at [245, 272] on span "1 (6150)" at bounding box center [516, 282] width 615 height 20
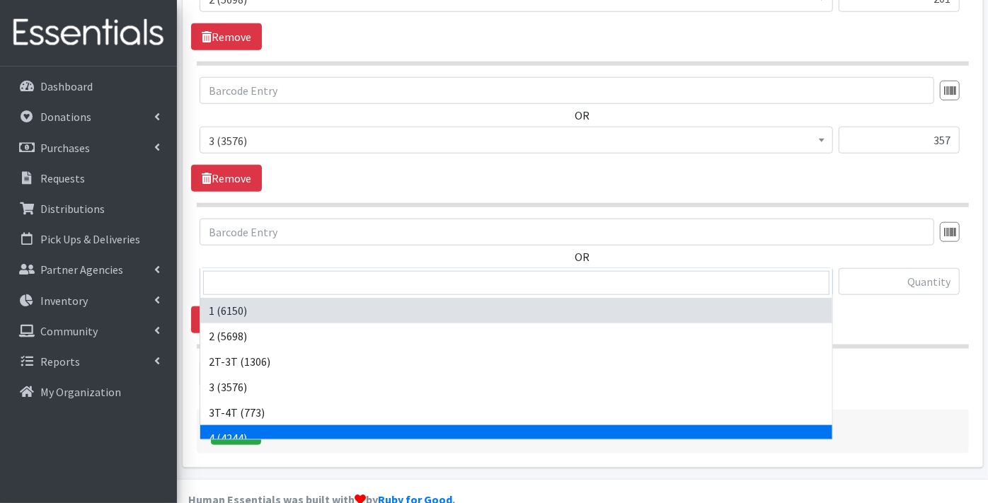
drag, startPoint x: 231, startPoint y: 433, endPoint x: 268, endPoint y: 416, distance: 40.5
select select "9188"
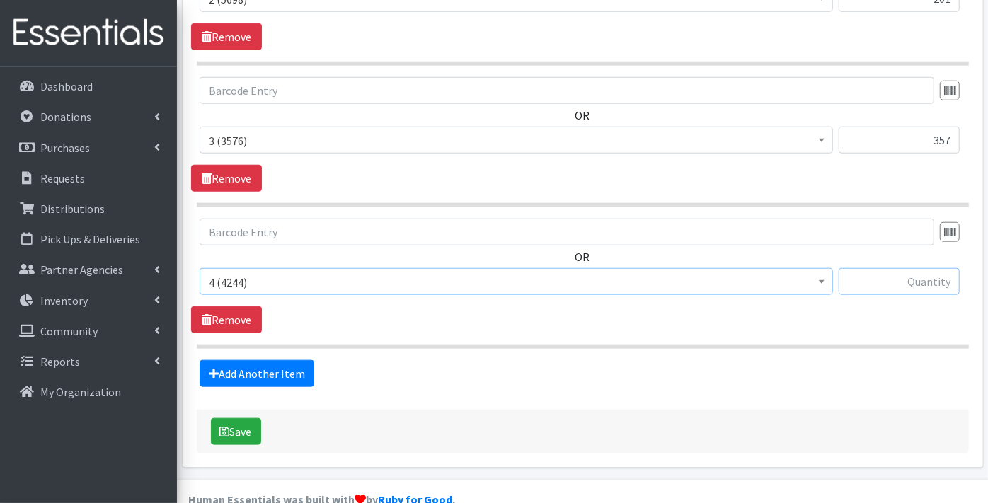
click at [909, 268] on input "text" at bounding box center [899, 281] width 121 height 27
type input "638"
click at [265, 360] on link "Add Another Item" at bounding box center [257, 373] width 115 height 27
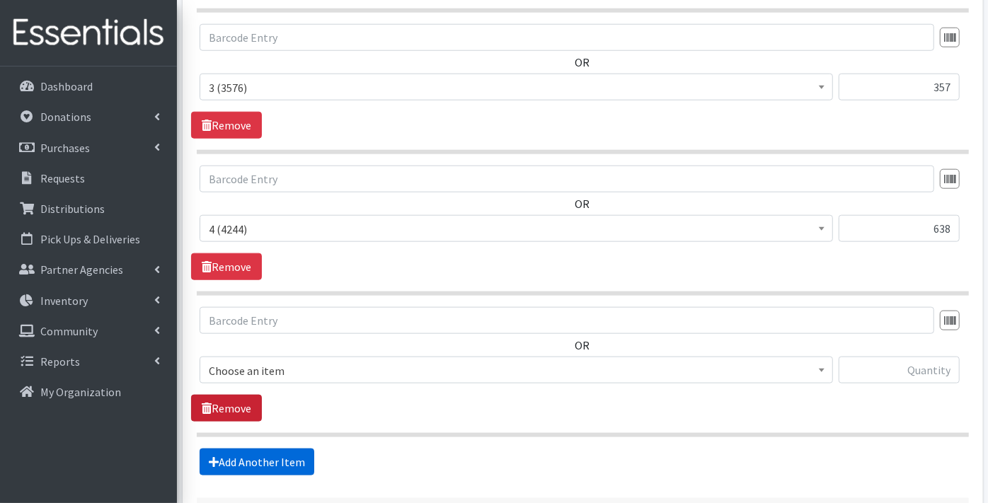
scroll to position [954, 0]
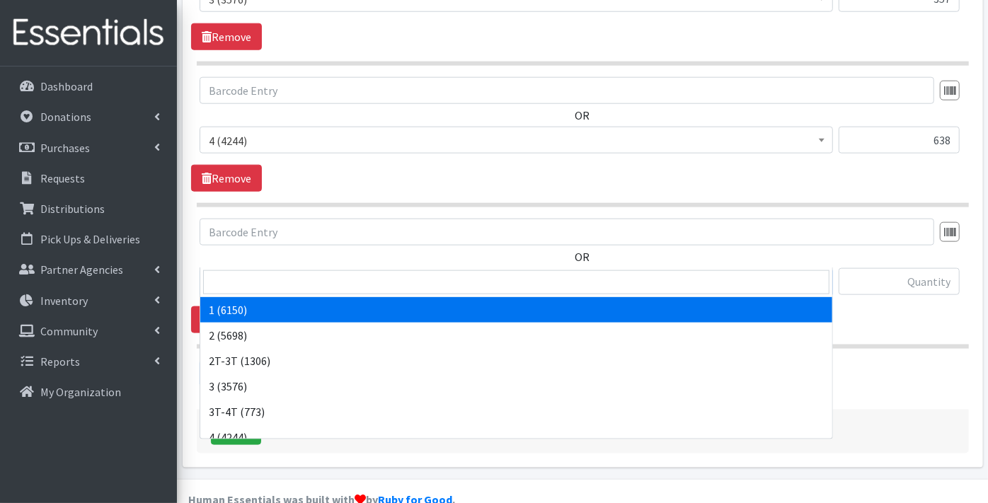
click at [242, 272] on span "1 (6150)" at bounding box center [516, 282] width 615 height 20
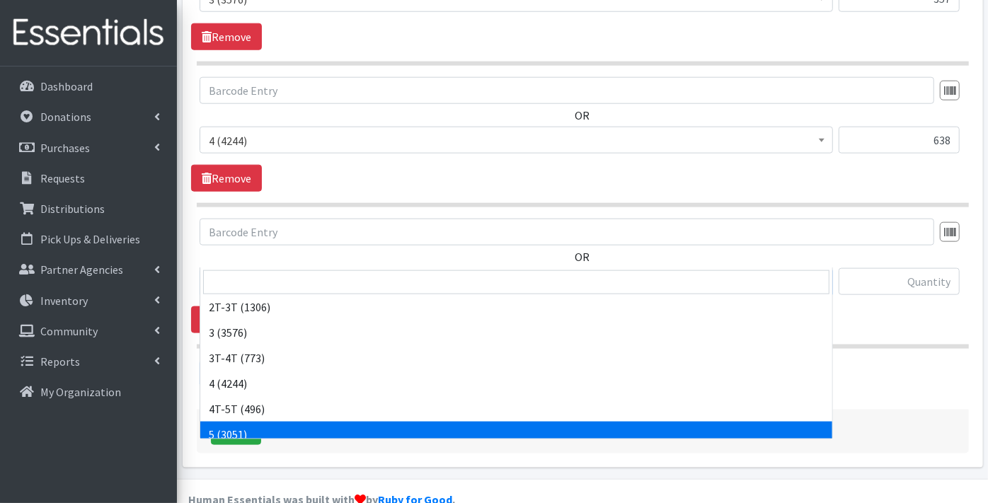
scroll to position [79, 0]
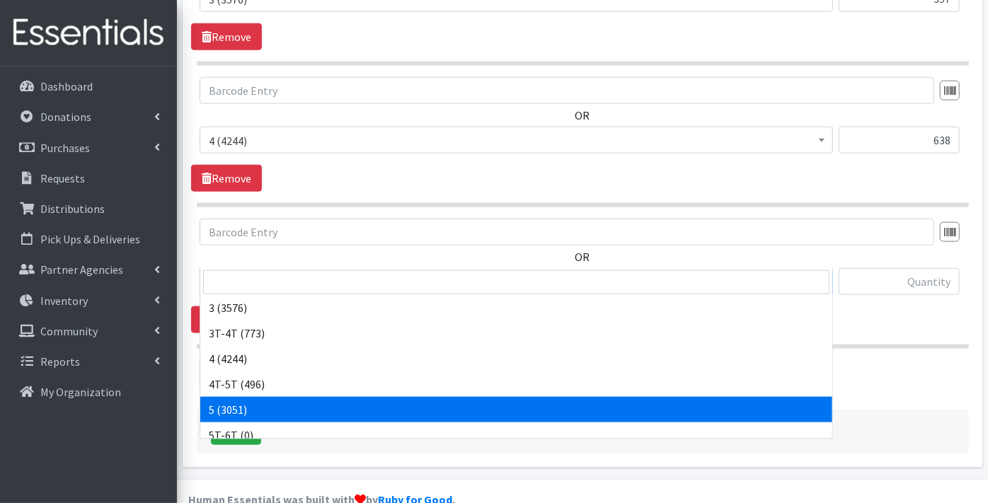
select select "9189"
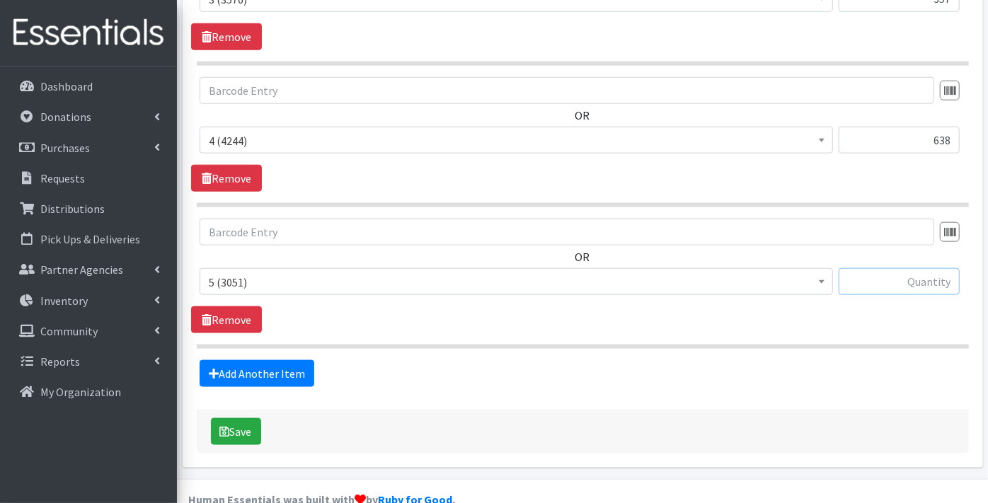
click at [920, 268] on input "text" at bounding box center [899, 281] width 121 height 27
type input "676"
click at [262, 360] on link "Add Another Item" at bounding box center [257, 373] width 115 height 27
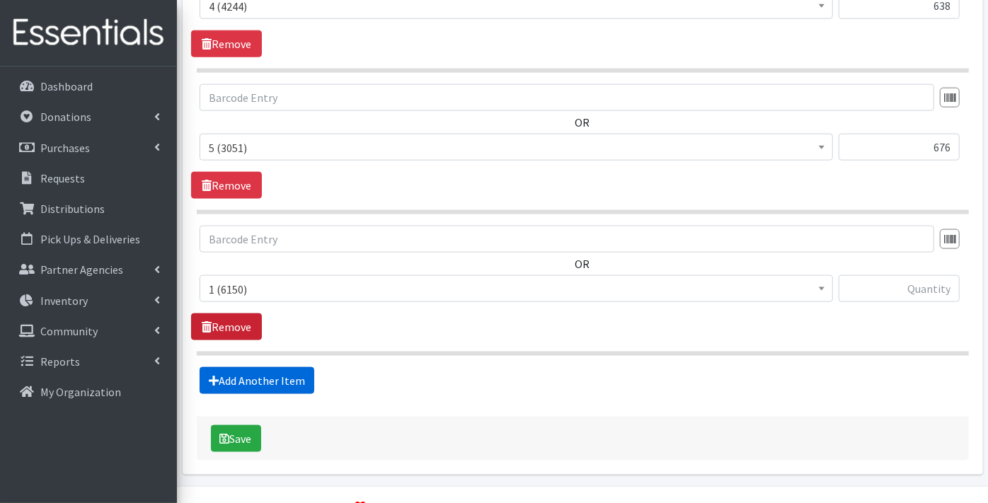
scroll to position [1095, 0]
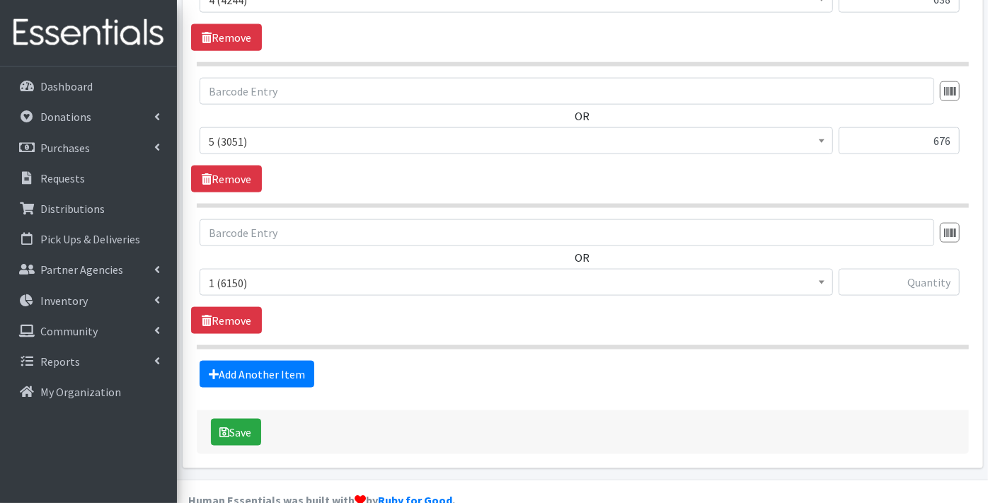
click at [240, 273] on span "1 (6150)" at bounding box center [516, 283] width 615 height 20
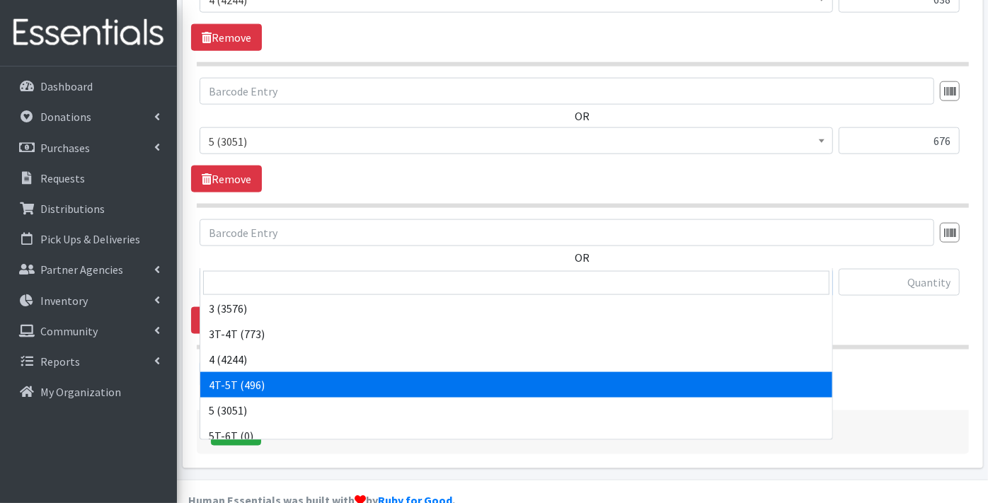
scroll to position [157, 0]
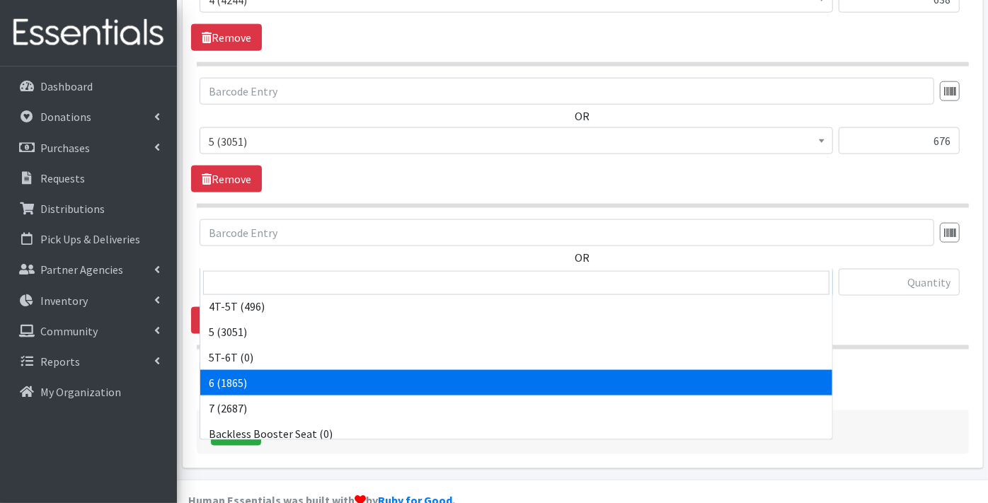
select select "9190"
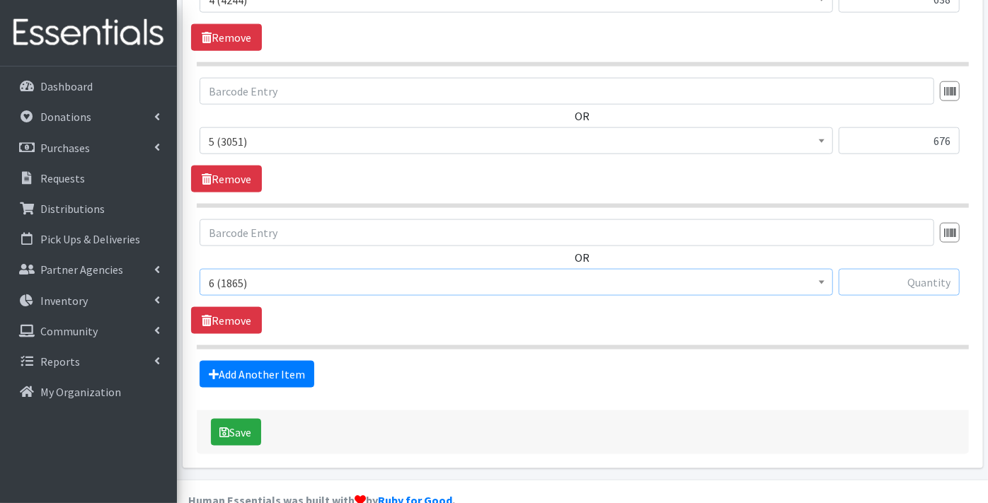
click at [899, 269] on input "text" at bounding box center [899, 282] width 121 height 27
type input "350"
click at [268, 361] on link "Add Another Item" at bounding box center [257, 374] width 115 height 27
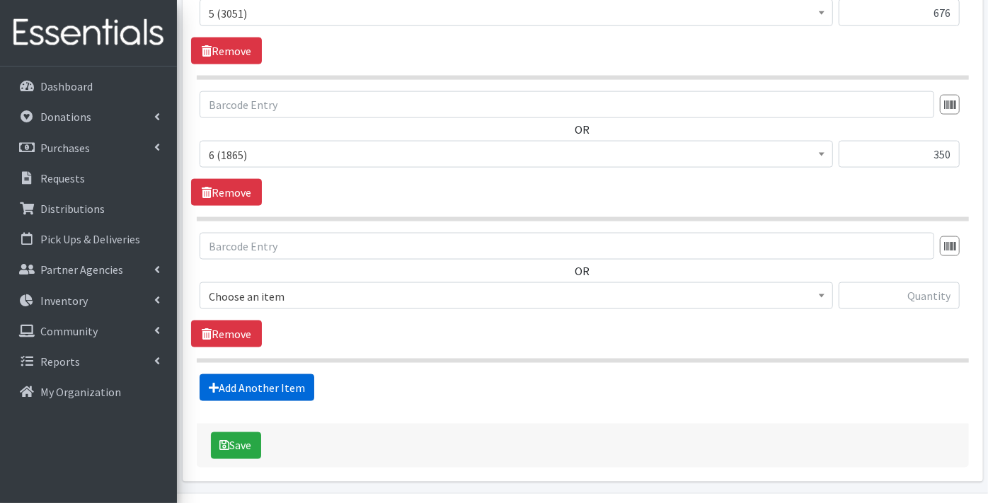
scroll to position [1236, 0]
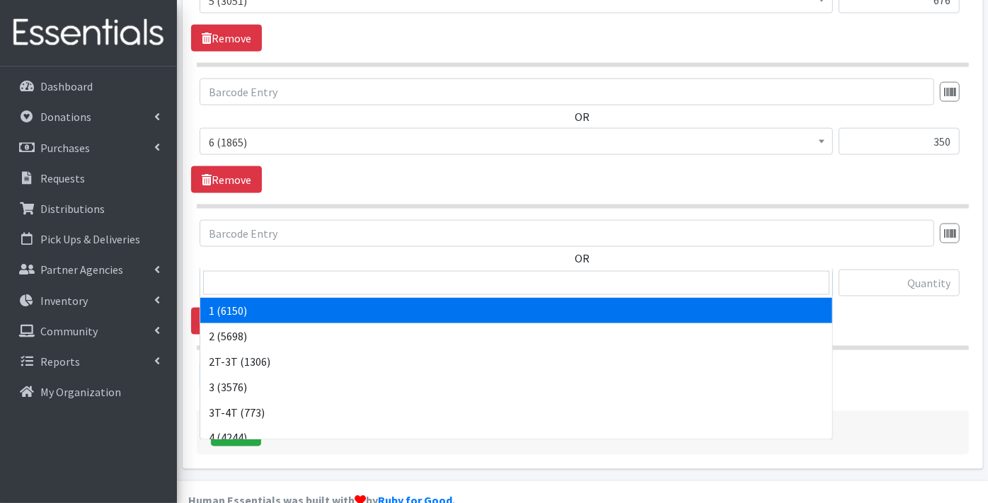
click at [243, 274] on span "1 (6150)" at bounding box center [516, 284] width 615 height 20
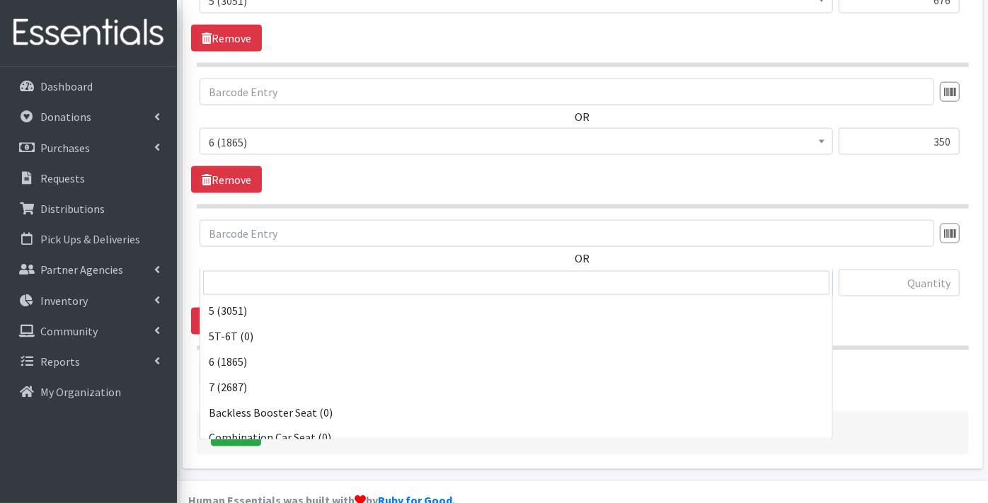
scroll to position [236, 0]
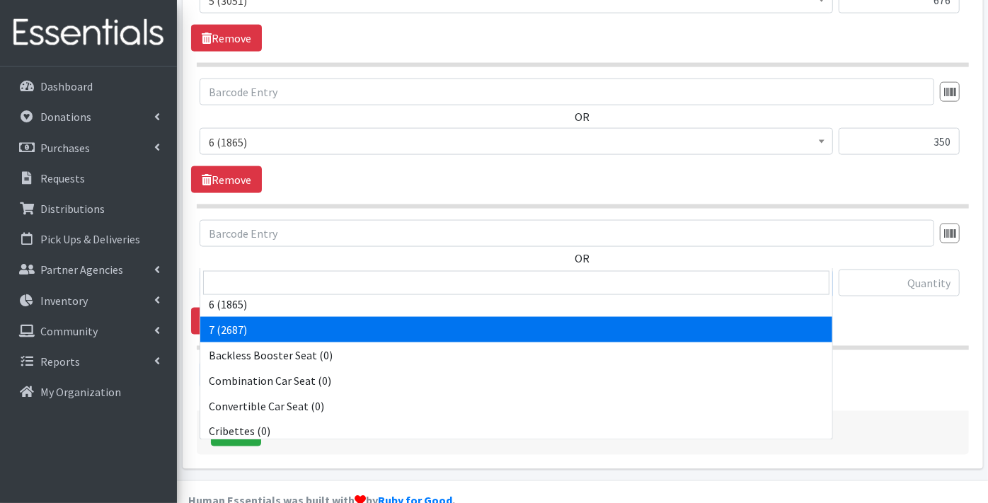
select select "11517"
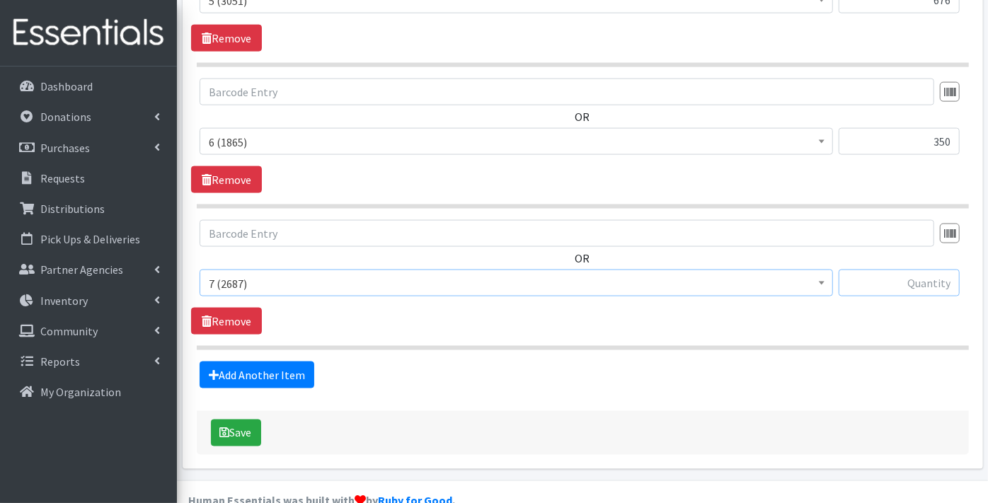
click at [906, 270] on input "text" at bounding box center [899, 283] width 121 height 27
type input "328"
click at [269, 362] on link "Add Another Item" at bounding box center [257, 375] width 115 height 27
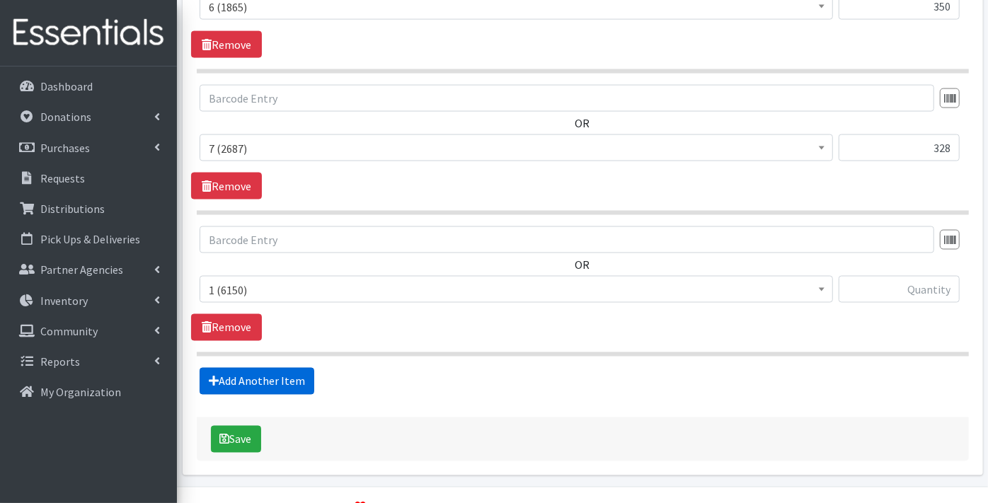
scroll to position [1376, 0]
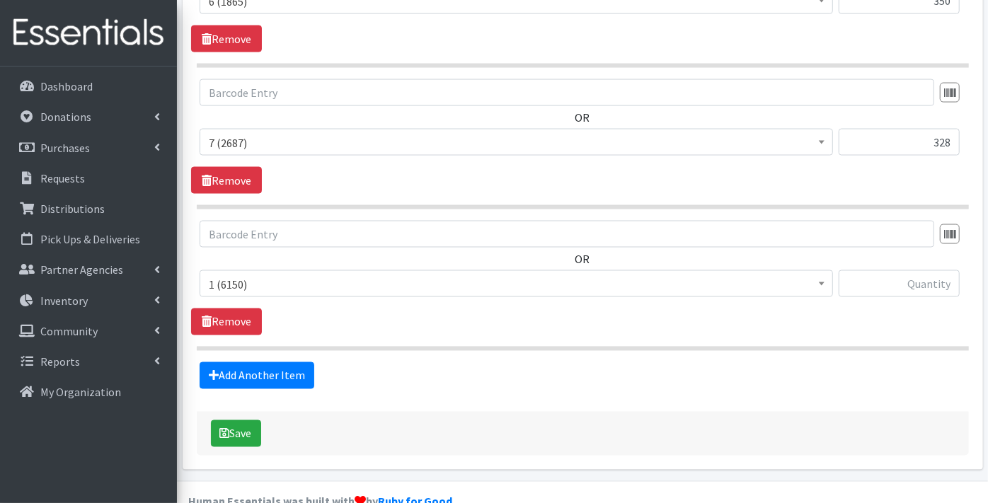
click at [236, 275] on span "1 (6150)" at bounding box center [516, 285] width 615 height 20
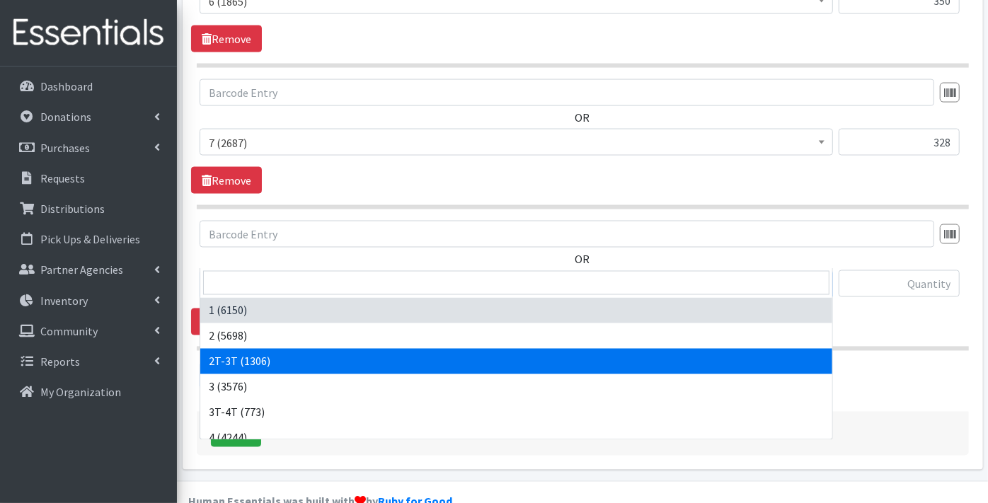
select select "11868"
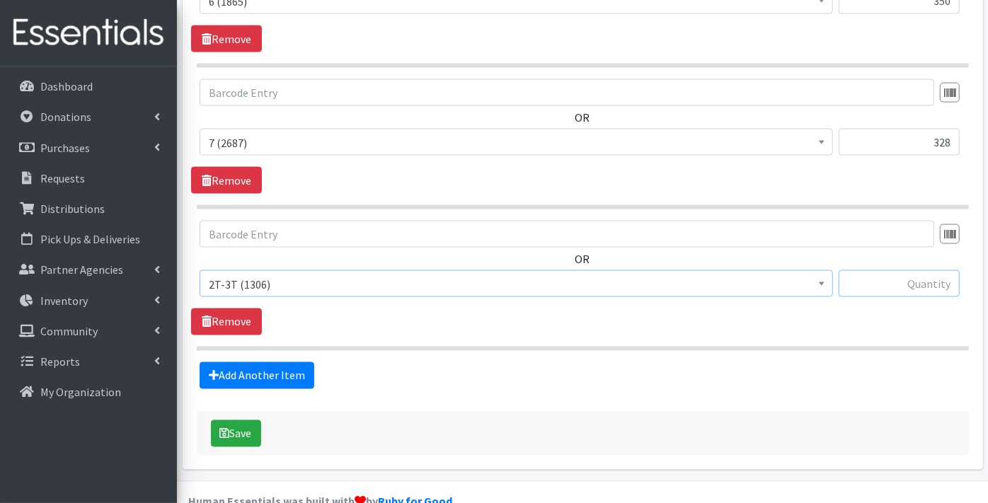
click at [921, 270] on input "text" at bounding box center [899, 283] width 121 height 27
type input "26"
click at [260, 362] on link "Add Another Item" at bounding box center [257, 375] width 115 height 27
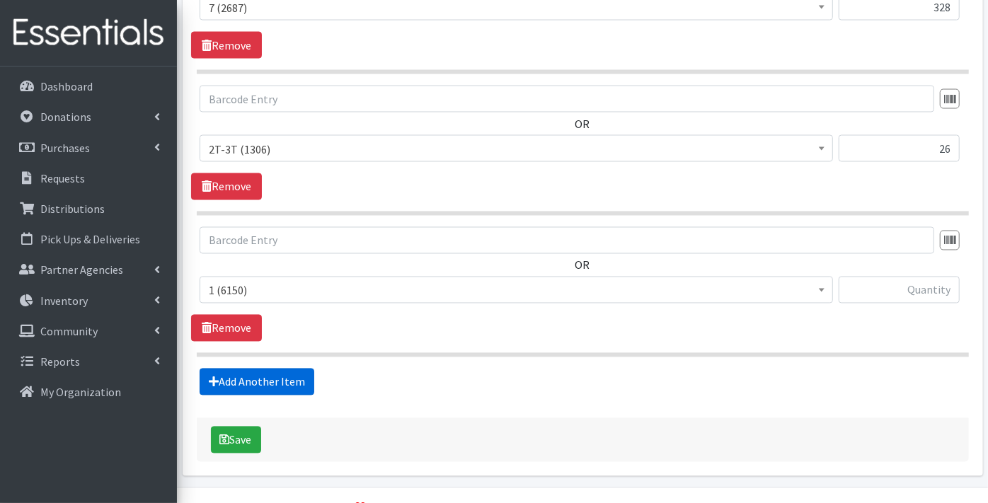
scroll to position [1518, 0]
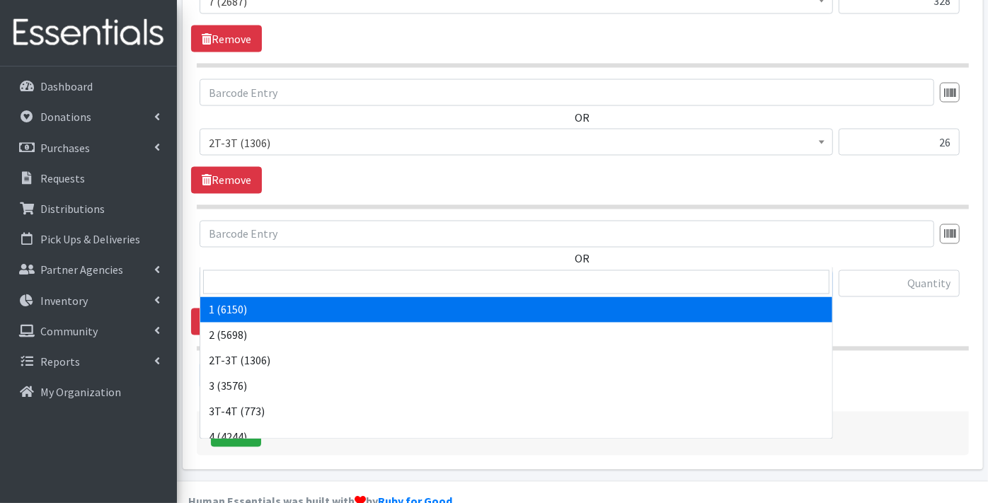
click at [238, 275] on span "1 (6150)" at bounding box center [516, 285] width 615 height 20
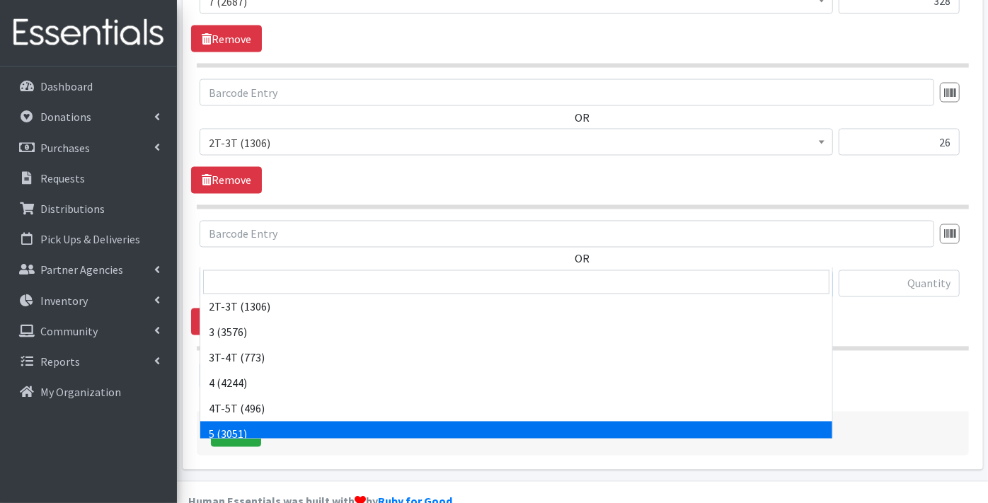
scroll to position [79, 0]
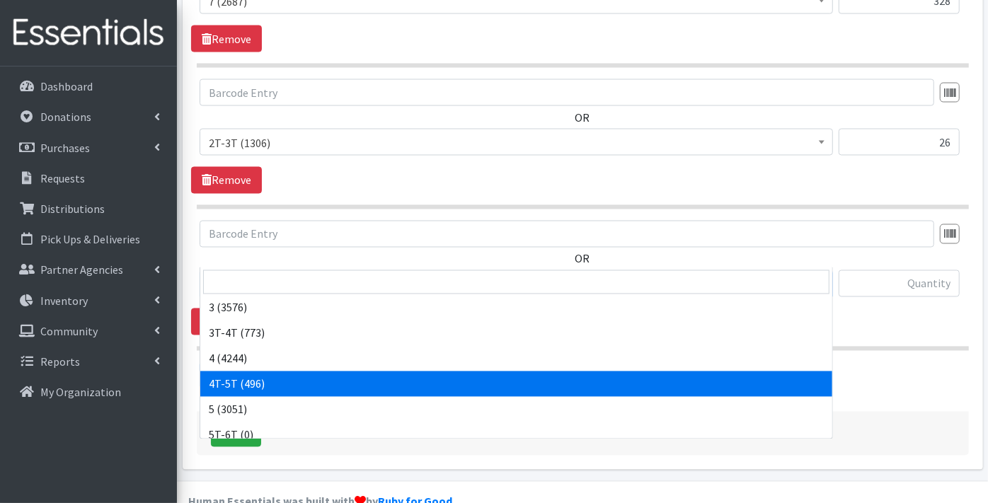
select select "11870"
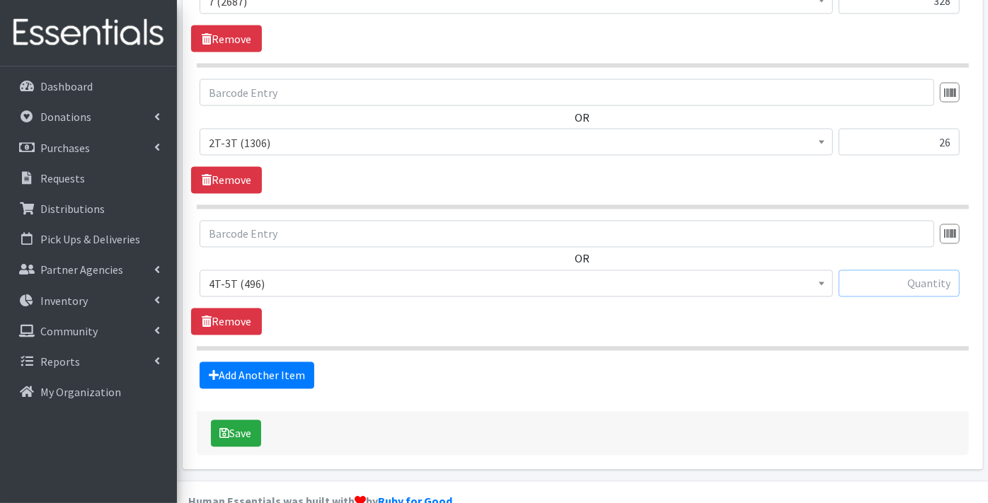
click at [899, 270] on input "text" at bounding box center [899, 283] width 121 height 27
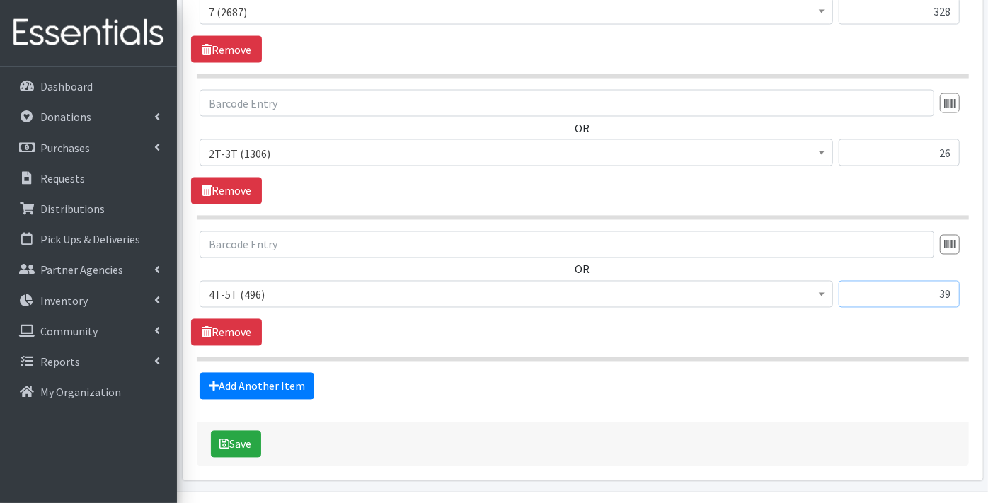
scroll to position [1518, 0]
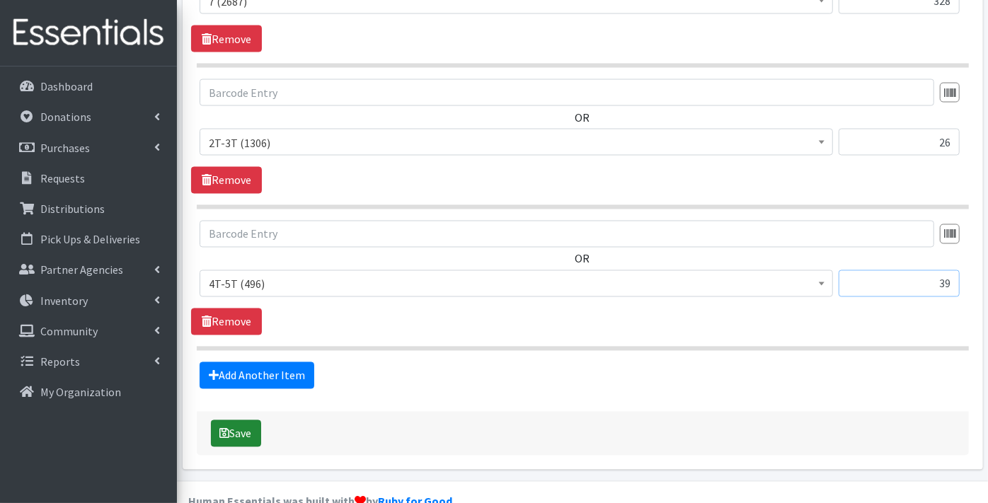
type input "39"
click at [239, 420] on button "Save" at bounding box center [236, 433] width 50 height 27
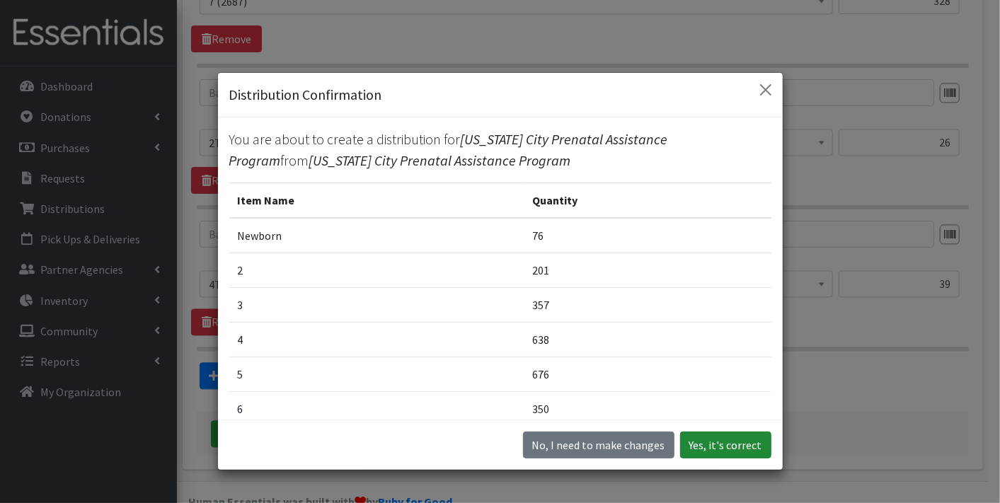
click at [693, 442] on button "Yes, it's correct" at bounding box center [725, 445] width 91 height 27
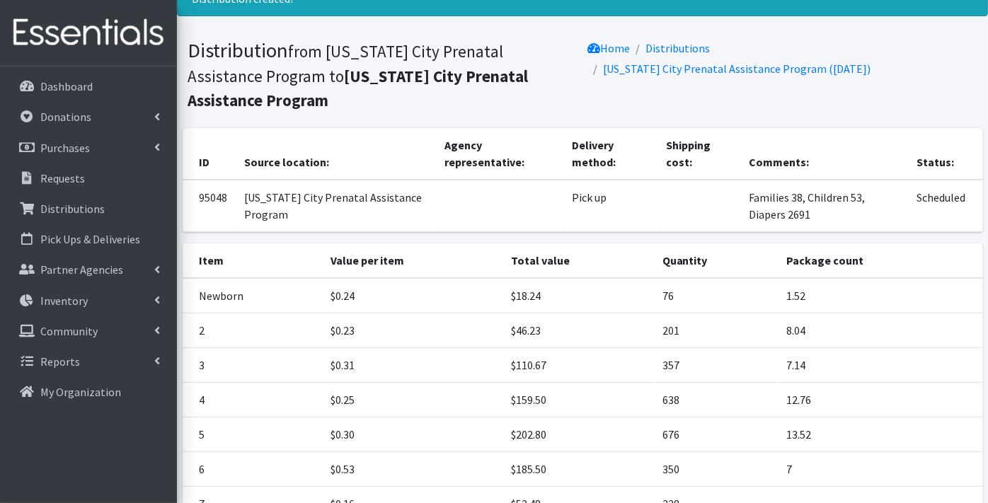
scroll to position [261, 0]
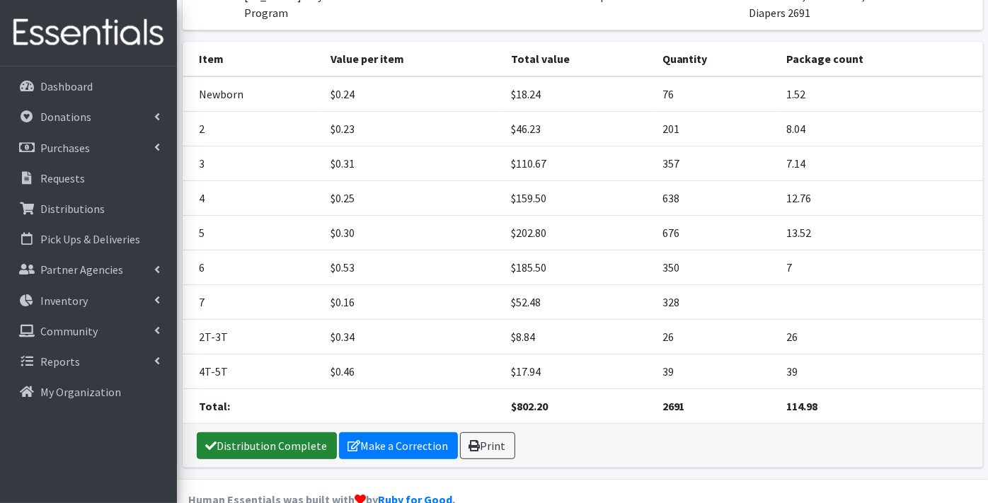
click at [277, 432] on link "Distribution Complete" at bounding box center [267, 445] width 140 height 27
